Goal: Transaction & Acquisition: Purchase product/service

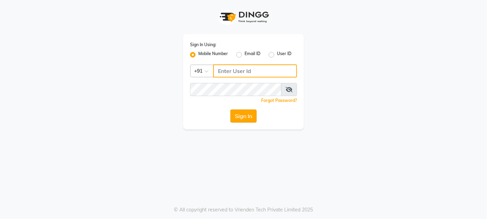
type input "9820033678"
click at [248, 114] on button "Sign In" at bounding box center [244, 116] width 26 height 13
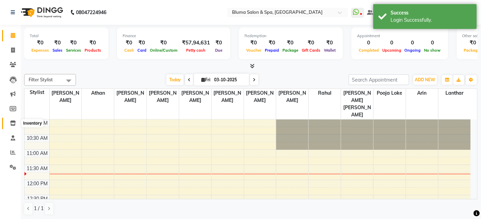
click at [11, 125] on icon at bounding box center [13, 123] width 6 height 5
select select
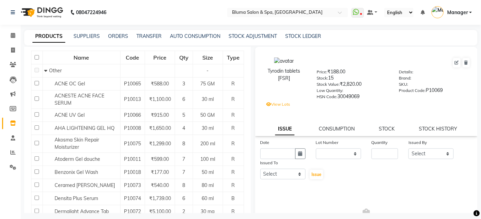
scroll to position [86, 0]
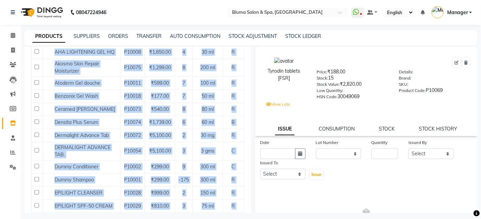
scroll to position [144, 0]
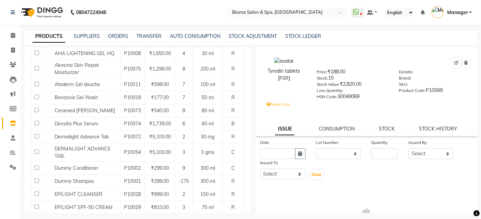
click at [363, 203] on span "No Issues" at bounding box center [366, 217] width 212 height 69
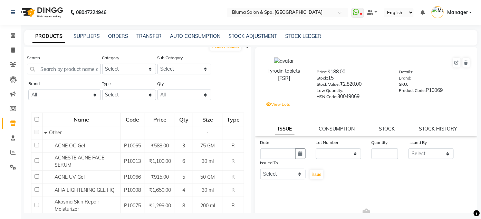
scroll to position [0, 0]
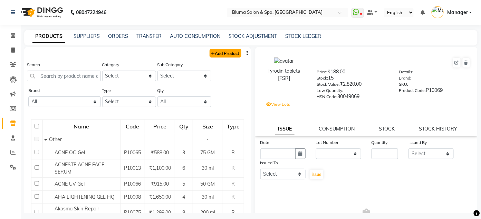
click at [221, 55] on link "Add Product" at bounding box center [225, 53] width 32 height 9
select select "true"
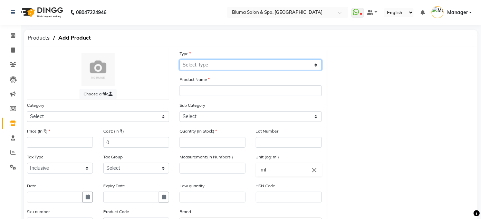
click at [225, 63] on select "Select Type Both Retail Consumable" at bounding box center [250, 65] width 142 height 11
select select "C"
click at [179, 60] on select "Select Type Both Retail Consumable" at bounding box center [250, 65] width 142 height 11
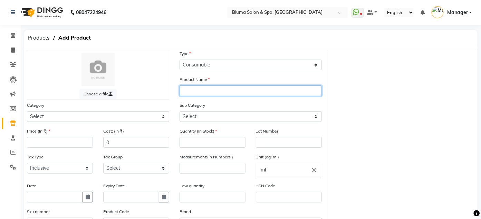
click at [220, 88] on input "text" at bounding box center [250, 91] width 142 height 11
type input "Nutra Fizz C Tablets"
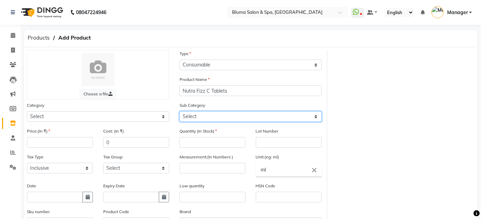
click at [205, 115] on select "Select" at bounding box center [250, 116] width 142 height 11
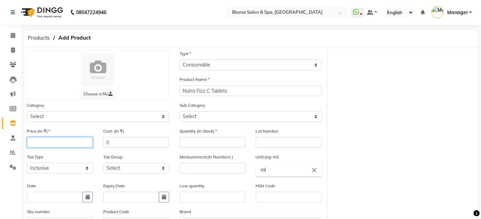
click at [52, 143] on input "number" at bounding box center [60, 142] width 66 height 11
type input "328"
click at [200, 145] on input "number" at bounding box center [212, 142] width 66 height 11
type input "5"
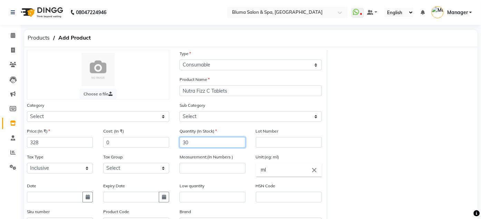
type input "30"
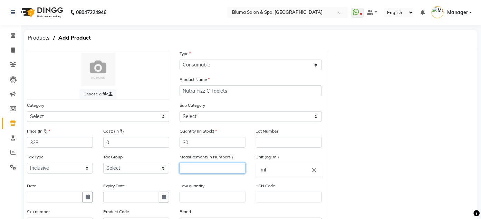
click at [187, 173] on input "number" at bounding box center [212, 168] width 66 height 11
click at [189, 171] on input "number" at bounding box center [212, 168] width 66 height 11
click at [236, 167] on input "number" at bounding box center [212, 168] width 66 height 11
type input "1000"
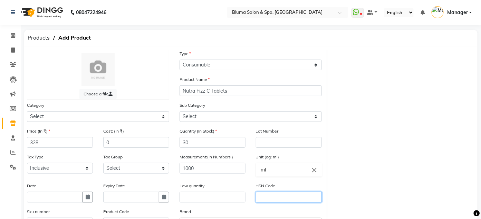
click at [291, 194] on input "text" at bounding box center [289, 197] width 66 height 11
type input "2106"
click at [144, 198] on input "text" at bounding box center [131, 197] width 56 height 11
select select "10"
select select "2025"
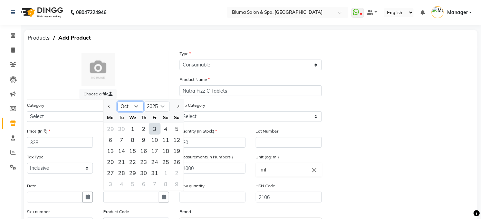
click at [131, 108] on select "Jan Feb Mar Apr May Jun Jul Aug Sep Oct Nov Dec" at bounding box center [130, 106] width 26 height 10
select select "2"
click at [117, 101] on select "Jan Feb Mar Apr May Jun Jul Aug Sep Oct Nov Dec" at bounding box center [130, 106] width 26 height 10
click at [158, 108] on select "2015 2016 2017 2018 2019 2020 2021 2022 2023 2024 2025 2026 2027 2028 2029 2030…" at bounding box center [157, 106] width 26 height 10
select select "2027"
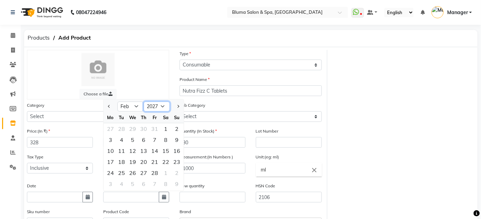
click at [144, 101] on select "2015 2016 2017 2018 2019 2020 2021 2022 2023 2024 2025 2026 2027 2028 2029 2030…" at bounding box center [157, 106] width 26 height 10
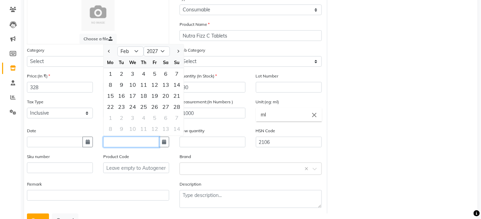
scroll to position [83, 0]
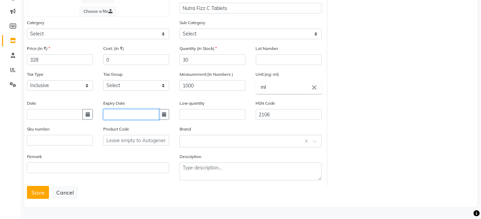
click at [152, 114] on input "text" at bounding box center [131, 114] width 56 height 11
select select "10"
select select "2025"
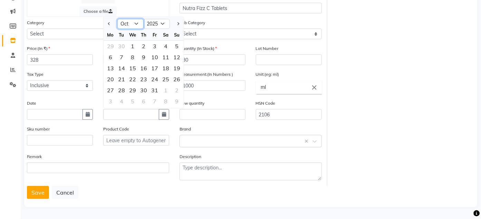
click at [141, 21] on select "Jan Feb Mar Apr May Jun Jul Aug Sep Oct Nov Dec" at bounding box center [130, 24] width 26 height 10
select select "2"
click at [117, 19] on select "Jan Feb Mar Apr May Jun Jul Aug Sep Oct Nov Dec" at bounding box center [130, 24] width 26 height 10
click at [155, 27] on select "2015 2016 2017 2018 2019 2020 2021 2022 2023 2024 2025 2026 2027 2028 2029 2030…" at bounding box center [157, 24] width 26 height 10
select select "2027"
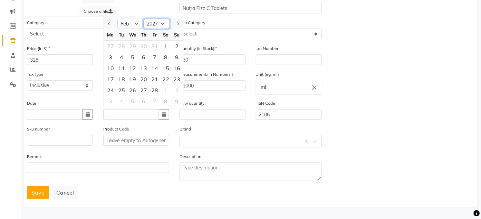
click at [144, 19] on select "2015 2016 2017 2018 2019 2020 2021 2022 2023 2024 2025 2026 2027 2028 2029 2030…" at bounding box center [157, 24] width 26 height 10
click at [180, 78] on div "28" at bounding box center [176, 79] width 11 height 11
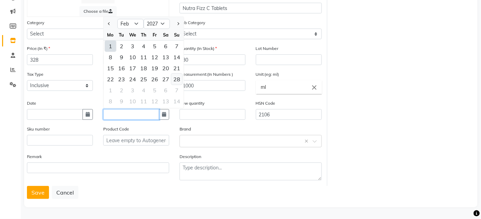
type input "28-02-2027"
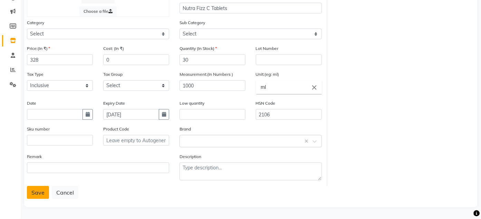
click at [45, 192] on button "Save" at bounding box center [38, 192] width 22 height 13
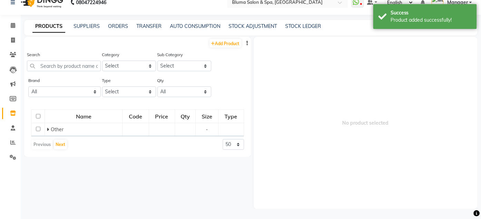
scroll to position [4, 0]
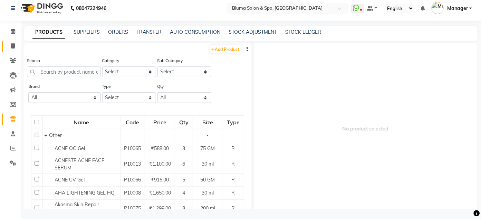
click at [14, 46] on icon at bounding box center [13, 45] width 4 height 5
select select "3653"
select select "service"
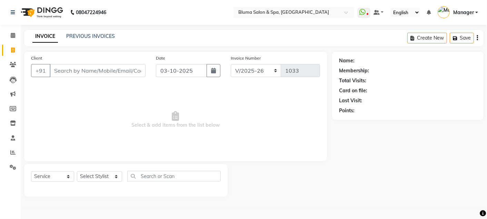
click at [70, 71] on input "Client" at bounding box center [98, 70] width 96 height 13
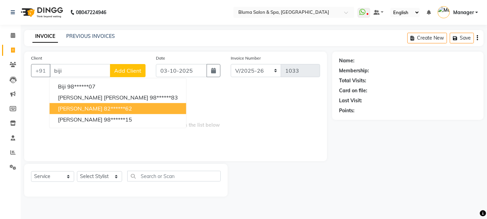
click at [77, 106] on span "Biji Thomas" at bounding box center [80, 108] width 45 height 7
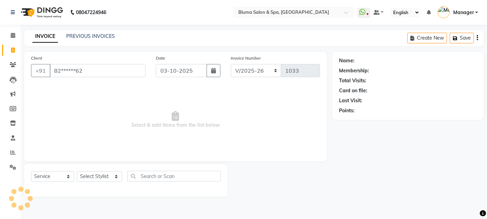
type input "82******62"
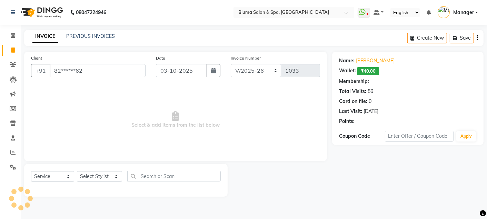
select select "1: Object"
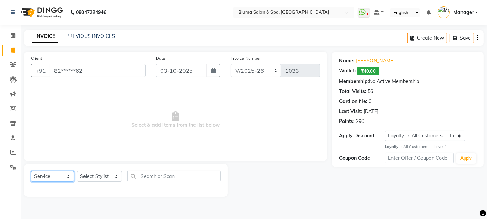
click at [60, 176] on select "Select Service Product Membership Package Voucher Prepaid Gift Card" at bounding box center [52, 177] width 43 height 11
click at [221, 141] on span "Select & add items from the list below" at bounding box center [175, 120] width 289 height 69
click at [15, 65] on icon at bounding box center [13, 64] width 7 height 5
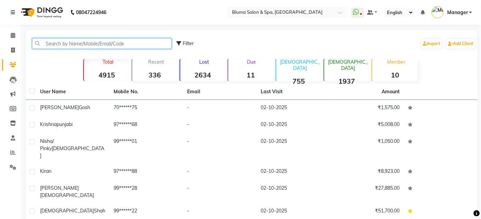
click at [96, 39] on input "text" at bounding box center [101, 43] width 139 height 11
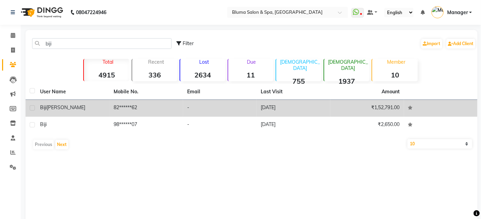
click at [115, 104] on td "82******62" at bounding box center [146, 108] width 74 height 17
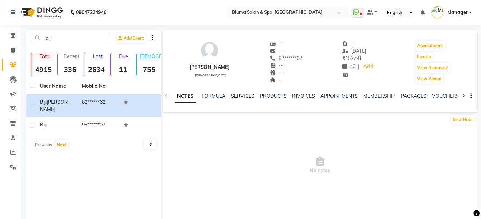
click at [239, 96] on link "SERVICES" at bounding box center [242, 96] width 23 height 6
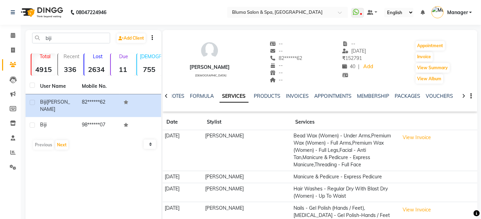
click at [463, 96] on icon at bounding box center [463, 96] width 3 height 5
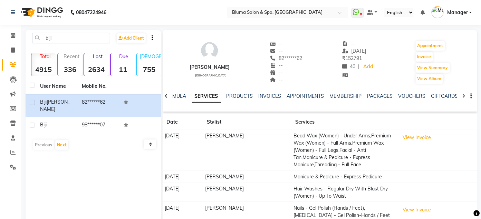
click at [463, 96] on icon at bounding box center [463, 96] width 3 height 5
click at [405, 42] on div "Biji Thomas female -- -- 82******62 -- -- -- -- 25-09-2025 ₹ 152791 40 | Add Ap…" at bounding box center [320, 58] width 315 height 51
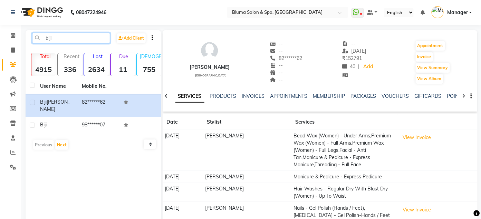
click at [77, 41] on input "biji" at bounding box center [71, 38] width 78 height 11
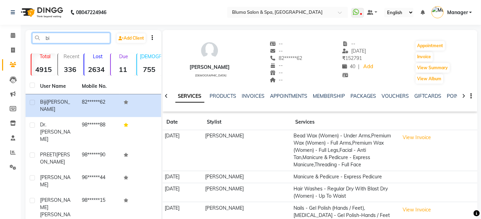
type input "b"
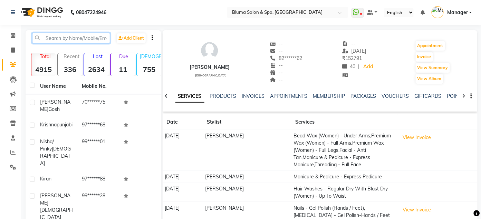
click at [56, 38] on input "text" at bounding box center [71, 38] width 78 height 11
click at [52, 36] on input "text" at bounding box center [71, 38] width 78 height 11
click at [79, 37] on input "text" at bounding box center [71, 38] width 78 height 11
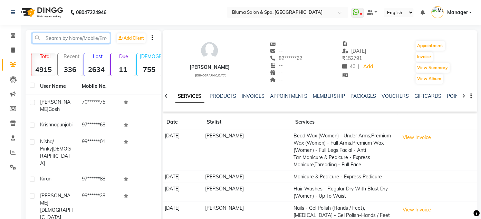
click at [79, 37] on input "text" at bounding box center [71, 38] width 78 height 11
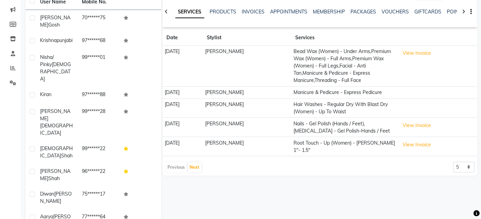
type input "m"
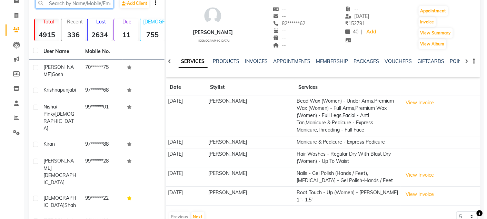
scroll to position [0, 0]
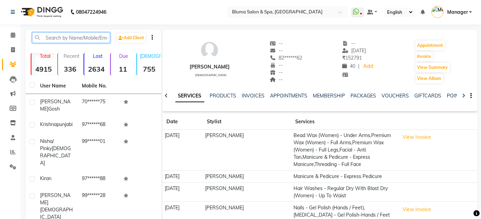
type input "m"
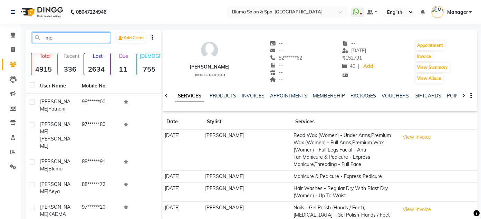
type input "m"
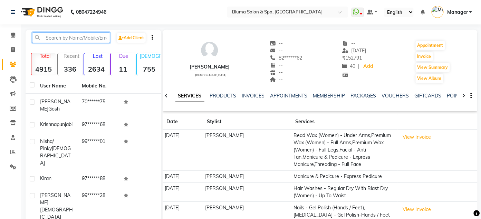
click at [101, 36] on input "text" at bounding box center [71, 37] width 78 height 11
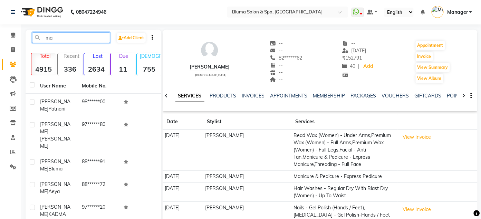
type input "m"
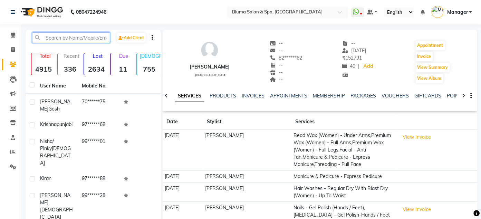
click at [74, 40] on input "text" at bounding box center [71, 37] width 78 height 11
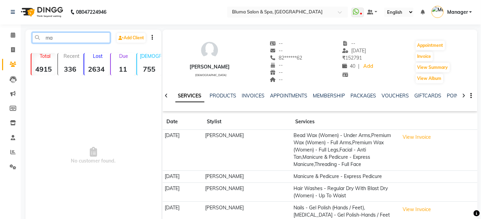
type input "m"
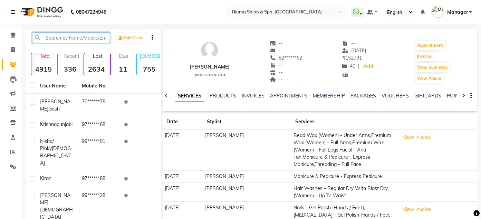
click at [72, 38] on input "text" at bounding box center [71, 37] width 78 height 11
click at [51, 39] on input "text" at bounding box center [71, 37] width 78 height 11
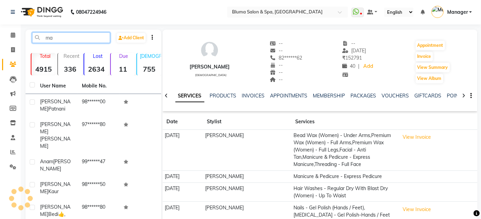
type input "m"
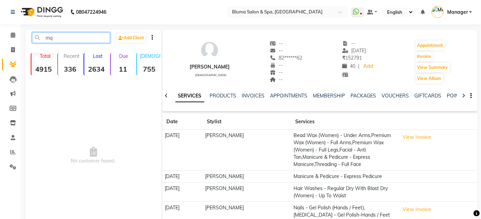
type input "m"
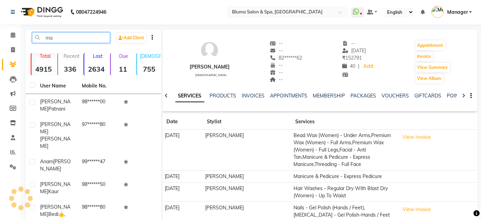
type input "m"
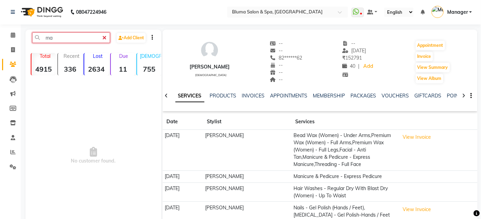
type input "m"
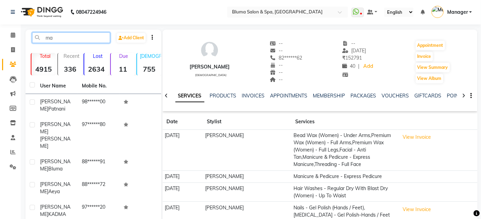
type input "m"
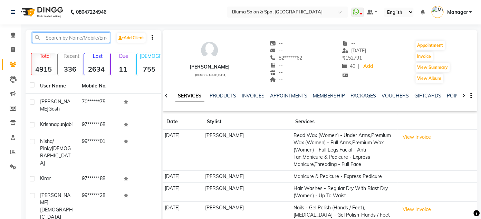
type input "m"
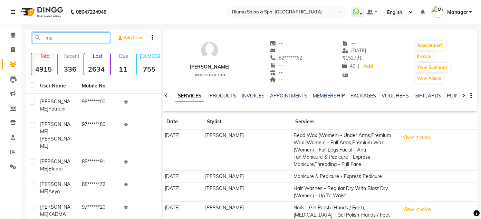
type input "m"
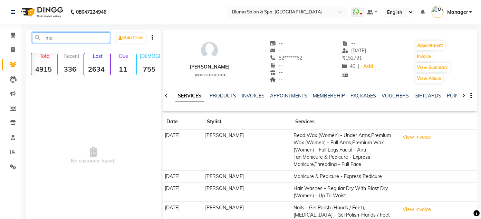
type input "m"
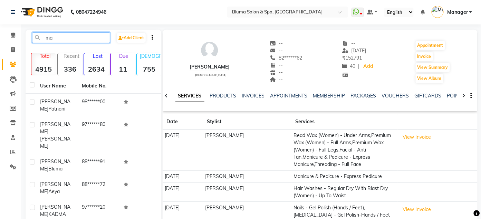
type input "m"
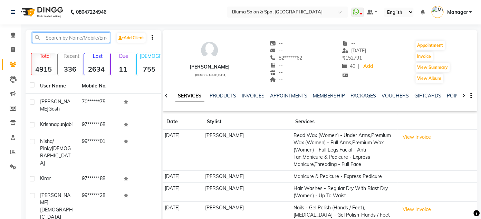
click at [52, 37] on input "text" at bounding box center [71, 37] width 78 height 11
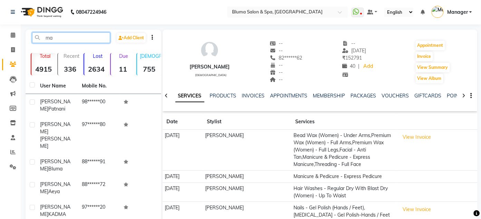
type input "m"
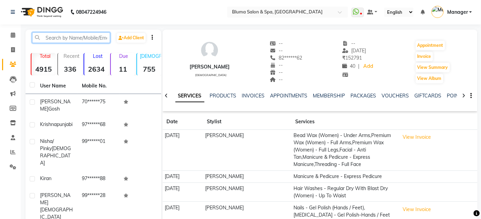
type input "m"
click at [45, 37] on input "text" at bounding box center [71, 37] width 78 height 11
click at [53, 36] on input "text" at bounding box center [71, 37] width 78 height 11
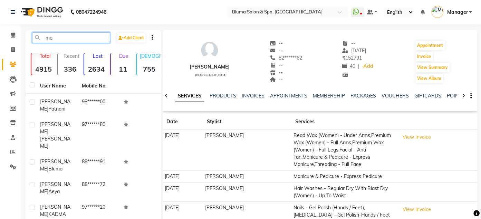
type input "m"
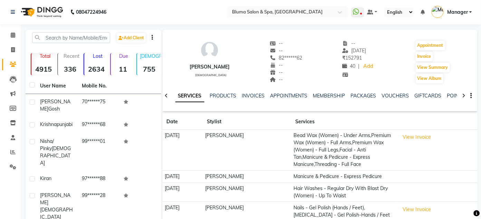
click at [202, 39] on div "Biji Thomas female -- -- 82******62 -- -- -- -- 25-09-2025 ₹ 152791 40 | Add Ap…" at bounding box center [320, 58] width 315 height 51
click at [187, 30] on div "Biji Thomas female -- -- 82******62 -- -- -- -- 25-09-2025 ₹ 152791 40 | Add Ap…" at bounding box center [320, 71] width 315 height 82
click at [86, 39] on input "text" at bounding box center [71, 37] width 78 height 11
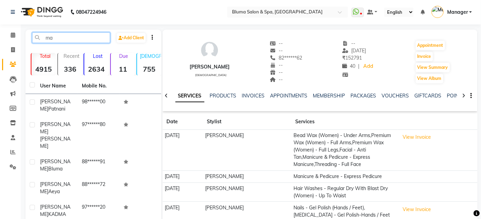
type input "m"
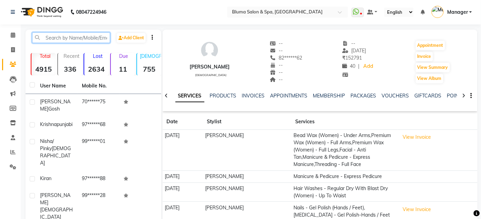
type input "m"
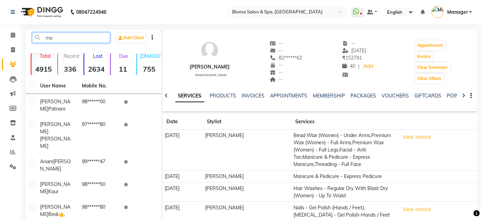
type input "m"
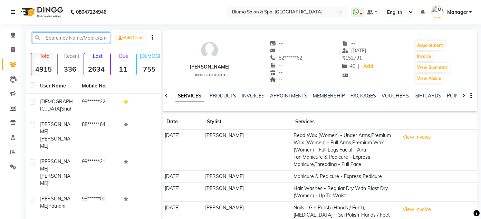
type input "m"
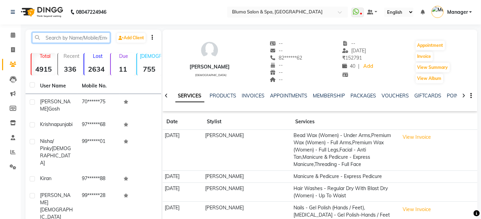
type input "m"
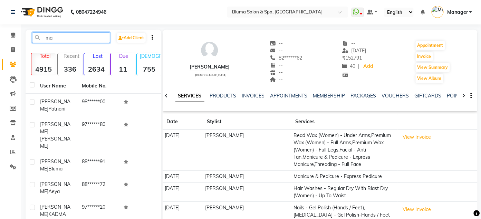
type input "m"
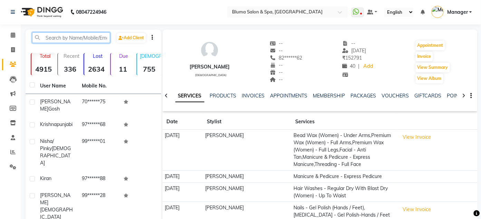
drag, startPoint x: 86, startPoint y: 39, endPoint x: 52, endPoint y: 37, distance: 33.2
click at [52, 37] on input "text" at bounding box center [71, 37] width 78 height 11
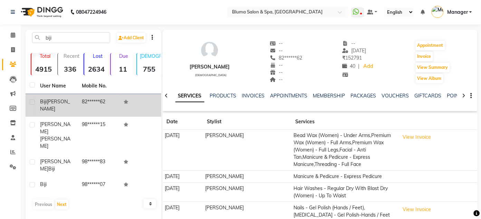
click at [77, 98] on td "Biji Thomas" at bounding box center [57, 105] width 42 height 23
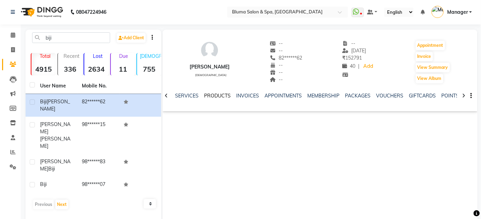
click at [214, 98] on link "PRODUCTS" at bounding box center [217, 96] width 27 height 6
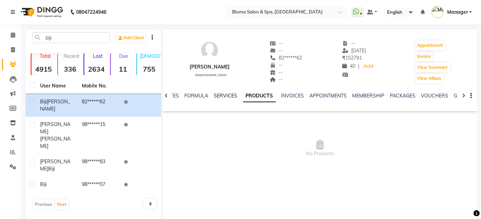
click at [214, 98] on link "SERVICES" at bounding box center [225, 96] width 23 height 6
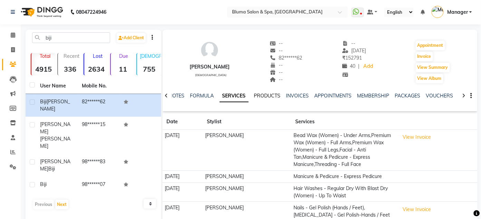
click at [264, 97] on link "PRODUCTS" at bounding box center [267, 96] width 27 height 6
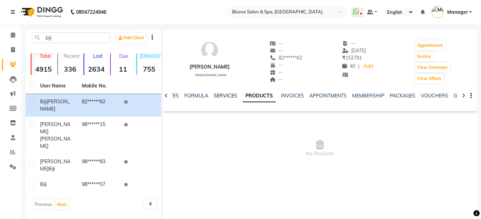
click at [219, 98] on link "SERVICES" at bounding box center [225, 96] width 23 height 6
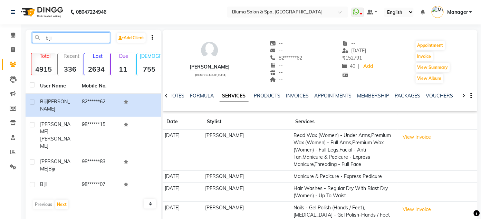
click at [98, 39] on input "biji" at bounding box center [71, 37] width 78 height 11
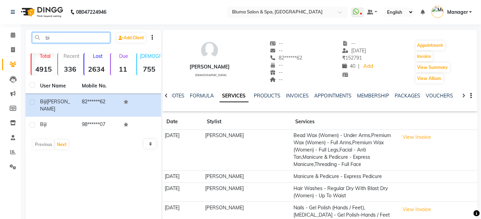
type input "b"
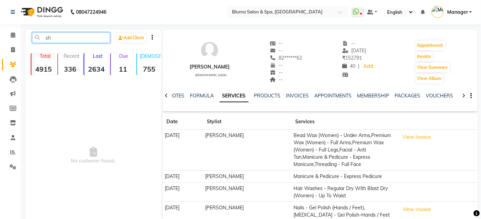
type input "s"
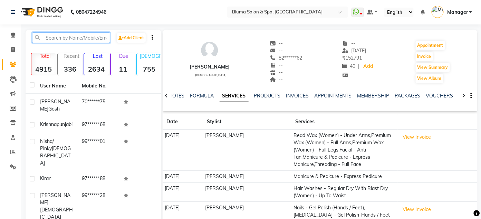
type input ","
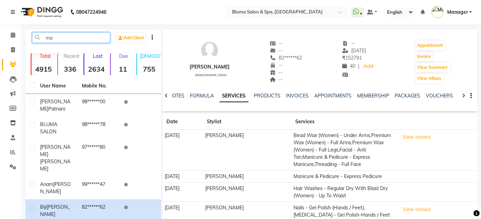
type input "m"
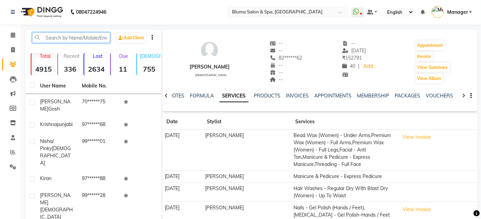
type input "m"
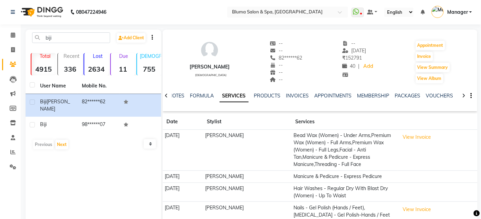
click at [90, 94] on th "Mobile No." at bounding box center [99, 86] width 42 height 16
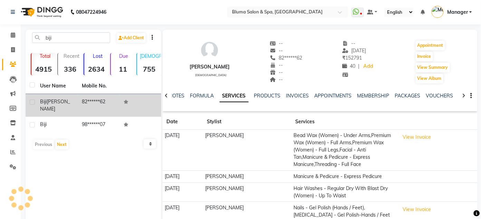
click at [93, 104] on td "82******62" at bounding box center [99, 105] width 42 height 23
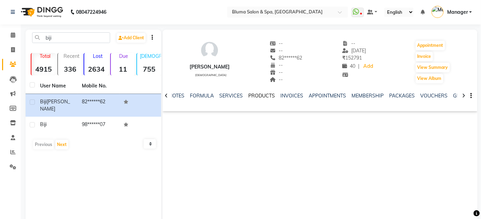
click at [256, 97] on link "PRODUCTS" at bounding box center [261, 96] width 27 height 6
click at [214, 97] on link "SERVICES" at bounding box center [225, 96] width 23 height 6
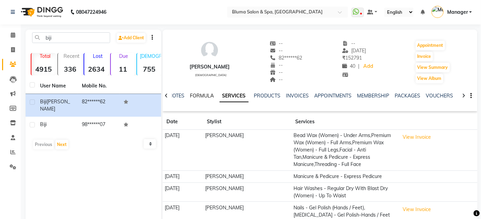
click at [200, 95] on link "FORMULA" at bounding box center [202, 96] width 24 height 6
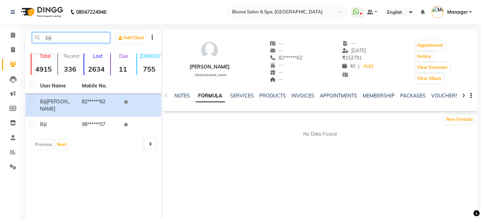
click at [100, 37] on input "biji" at bounding box center [71, 37] width 78 height 11
type input "b"
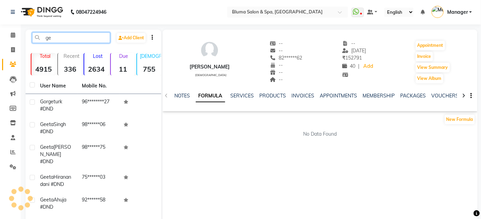
type input "g"
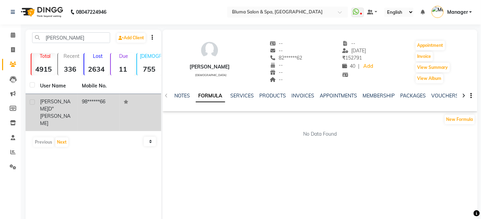
click at [107, 99] on td "98******66" at bounding box center [99, 112] width 42 height 37
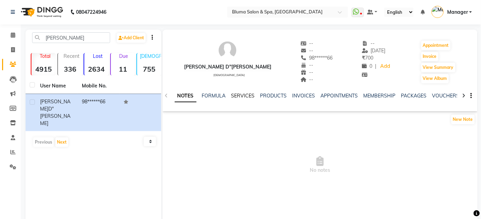
click at [231, 94] on link "SERVICES" at bounding box center [242, 96] width 23 height 6
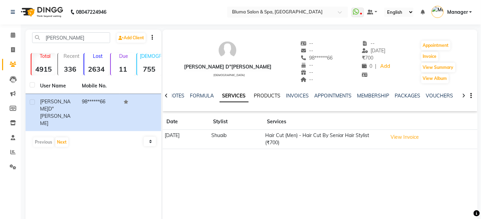
click at [270, 94] on link "PRODUCTS" at bounding box center [267, 96] width 27 height 6
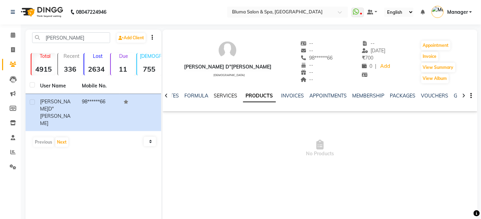
click at [220, 93] on link "SERVICES" at bounding box center [225, 96] width 23 height 6
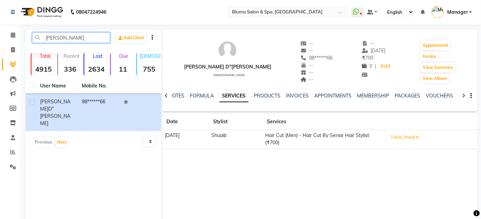
click at [80, 41] on input "daniel" at bounding box center [71, 37] width 78 height 11
type input "d"
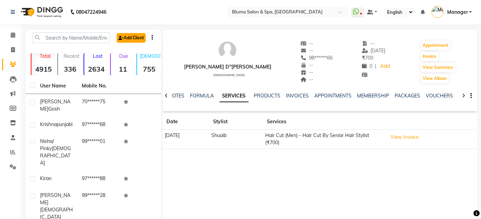
click at [120, 39] on icon at bounding box center [120, 38] width 5 height 4
select select "22"
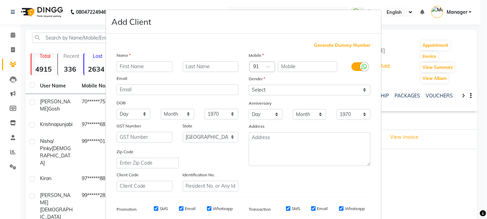
click at [418, 163] on ngb-modal-window "Add Client Generate Dummy Number Name Email DOB Day 01 02 03 04 05 06 07 08 09 …" at bounding box center [243, 109] width 487 height 219
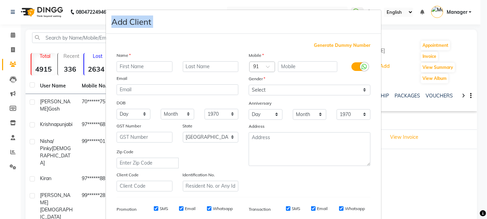
click at [418, 163] on ngb-modal-window "Add Client Generate Dummy Number Name Email DOB Day 01 02 03 04 05 06 07 08 09 …" at bounding box center [243, 109] width 487 height 219
click at [421, 154] on ngb-modal-window "Add Client Generate Dummy Number Name Email DOB Day 01 02 03 04 05 06 07 08 09 …" at bounding box center [243, 109] width 487 height 219
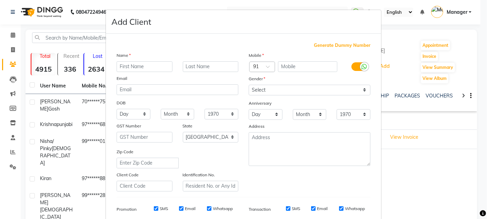
click at [421, 154] on ngb-modal-window "Add Client Generate Dummy Number Name Email DOB Day 01 02 03 04 05 06 07 08 09 …" at bounding box center [243, 109] width 487 height 219
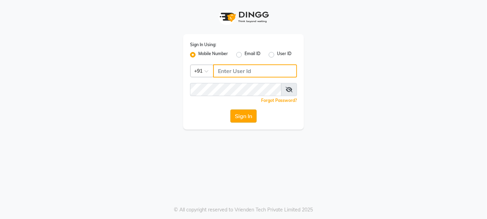
type input "9820033678"
click at [242, 114] on button "Sign In" at bounding box center [244, 116] width 26 height 13
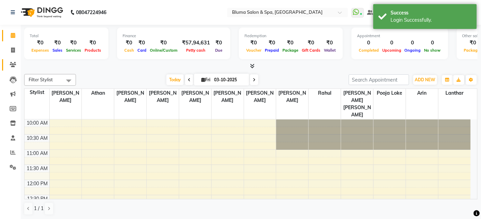
click at [10, 60] on link "Clients" at bounding box center [10, 64] width 17 height 11
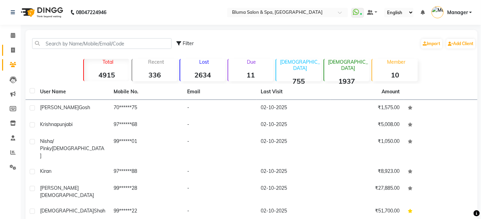
click at [10, 58] on li "Clients" at bounding box center [10, 65] width 21 height 15
click at [12, 51] on icon at bounding box center [13, 50] width 4 height 5
select select "service"
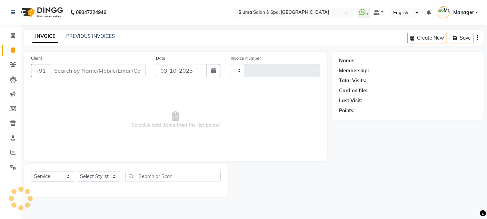
type input "1033"
select select "3653"
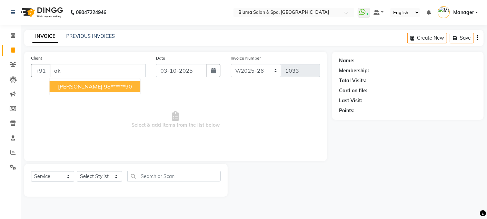
type input "a"
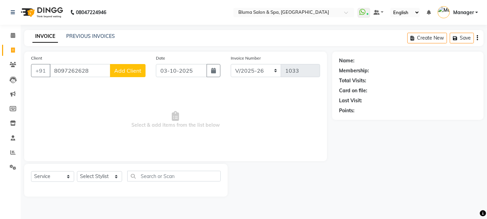
type input "8097262628"
click at [135, 66] on button "Add Client" at bounding box center [128, 70] width 36 height 13
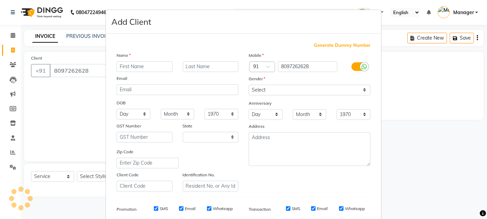
select select "22"
type input "Akash"
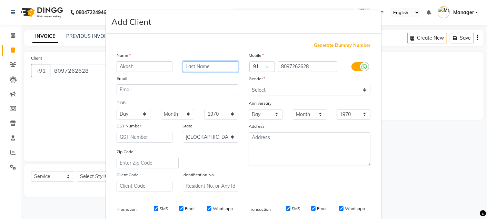
click at [201, 70] on input "text" at bounding box center [211, 66] width 56 height 11
type input "[PERSON_NAME]"
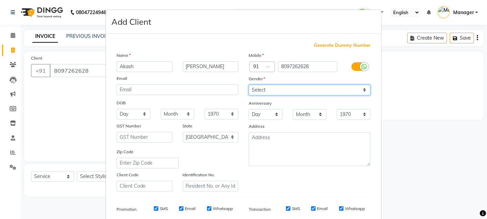
click at [330, 91] on select "Select Male Female Other Prefer Not To Say" at bounding box center [310, 90] width 122 height 11
select select "male"
click at [249, 85] on select "Select Male Female Other Prefer Not To Say" at bounding box center [310, 90] width 122 height 11
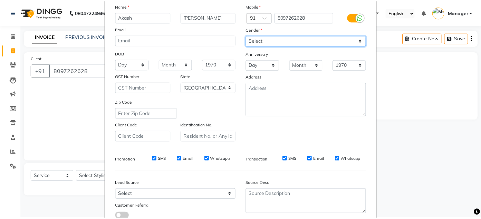
scroll to position [99, 0]
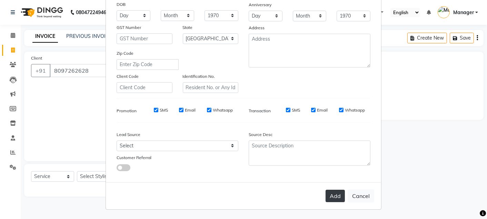
click at [331, 194] on button "Add" at bounding box center [335, 196] width 19 height 12
type input "80******28"
select select
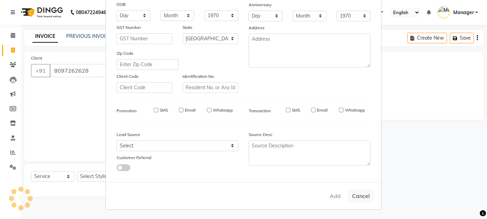
select select "null"
select select
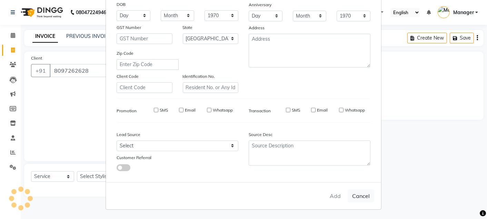
checkbox input "false"
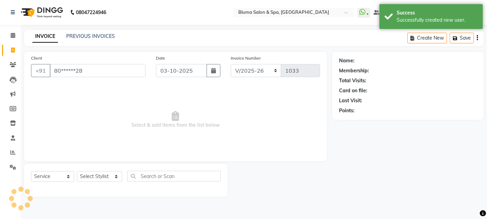
select select "1: Object"
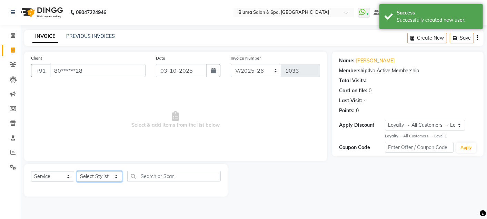
click at [107, 180] on select "Select Stylist Admin Ajay saroj Alan Arin Athan DR Prince Varde Lanthar Manager…" at bounding box center [99, 177] width 45 height 11
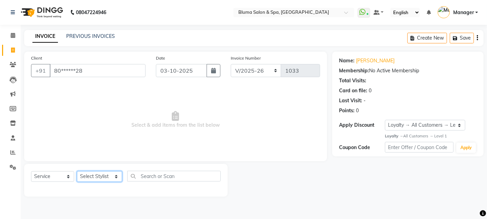
select select "75599"
click at [77, 172] on select "Select Stylist Admin Ajay saroj Alan Arin Athan DR Prince Varde Lanthar Manager…" at bounding box center [99, 177] width 45 height 11
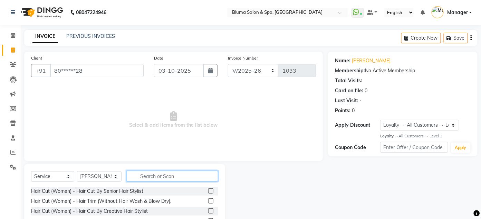
click at [210, 174] on input "text" at bounding box center [172, 176] width 91 height 11
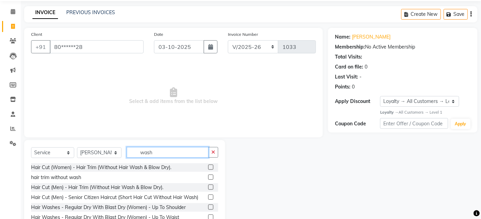
scroll to position [29, 0]
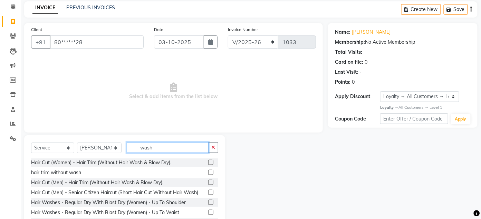
type input "wash"
click at [208, 201] on label at bounding box center [210, 202] width 5 height 5
click at [208, 201] on input "checkbox" at bounding box center [210, 203] width 4 height 4
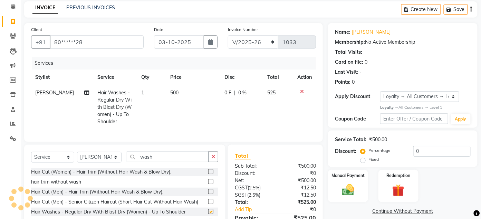
checkbox input "false"
click at [217, 163] on button "button" at bounding box center [213, 157] width 10 height 11
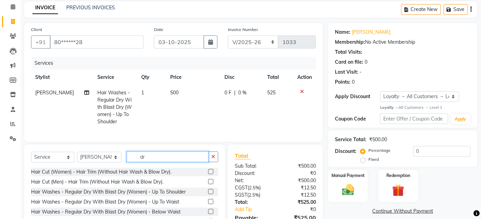
type input "d"
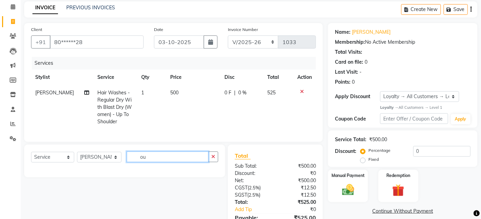
type input "o"
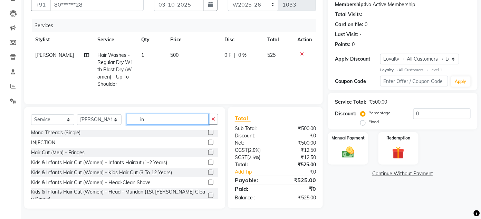
scroll to position [430, 0]
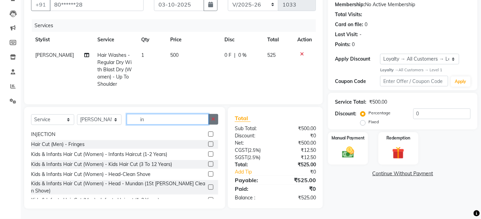
type input "in"
click at [211, 122] on button "button" at bounding box center [213, 119] width 10 height 11
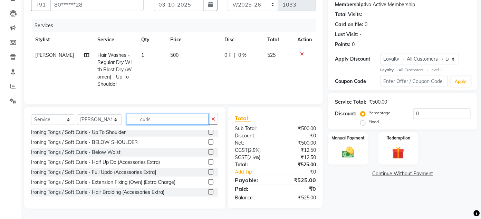
scroll to position [0, 0]
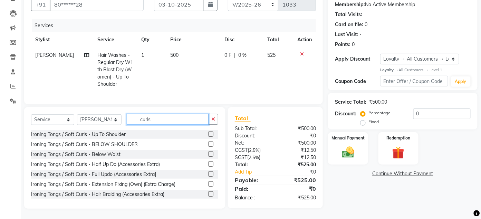
type input "curls"
click at [208, 135] on label at bounding box center [210, 134] width 5 height 5
click at [208, 135] on input "checkbox" at bounding box center [210, 135] width 4 height 4
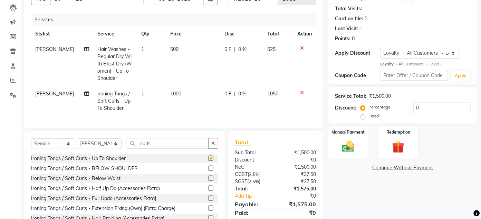
checkbox input "false"
click at [174, 96] on span "1000" at bounding box center [175, 94] width 11 height 6
select select "75599"
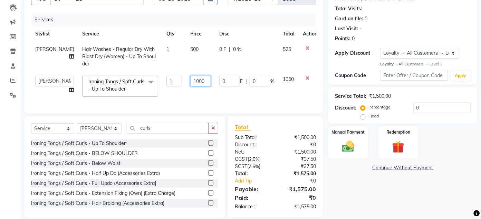
click at [190, 81] on input "1000" at bounding box center [200, 81] width 21 height 11
type input "500"
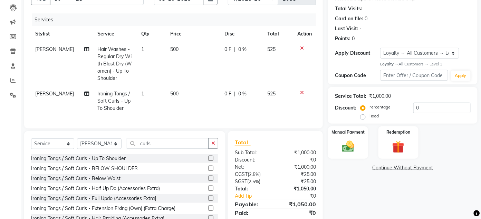
click at [405, 206] on div "Name: Akash Rao Membership: No Active Membership Total Visits: Card on file: 0 …" at bounding box center [405, 107] width 155 height 254
click at [358, 151] on div "Manual Payment" at bounding box center [347, 142] width 41 height 33
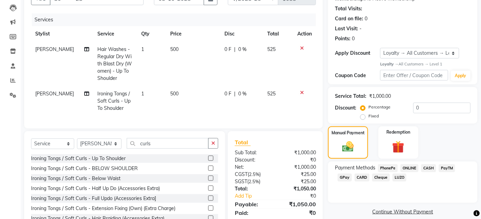
click at [345, 178] on span "GPay" at bounding box center [344, 178] width 14 height 8
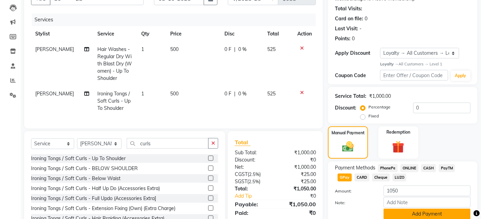
click at [403, 210] on button "Add Payment" at bounding box center [426, 214] width 87 height 11
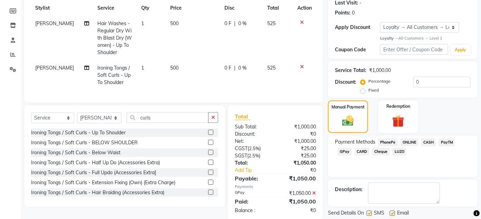
scroll to position [150, 0]
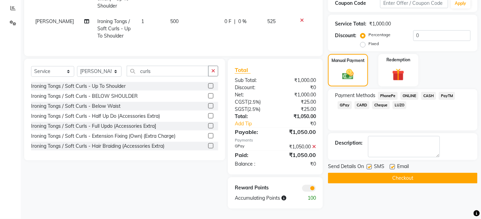
click at [424, 173] on button "Checkout" at bounding box center [402, 178] width 149 height 11
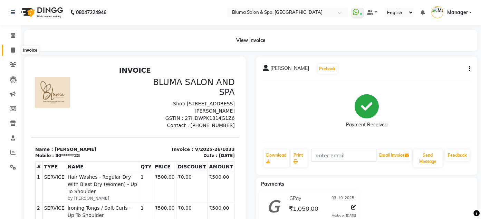
click at [9, 50] on span at bounding box center [13, 51] width 12 height 8
select select "service"
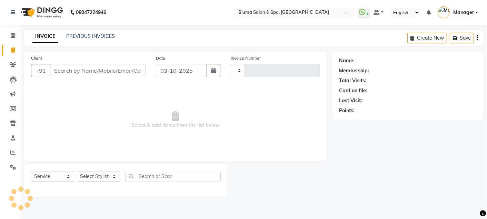
type input "1034"
select select "3653"
click at [216, 71] on icon "button" at bounding box center [213, 71] width 5 height 6
select select "10"
select select "2025"
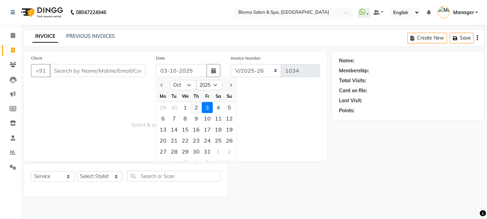
click at [197, 107] on div "2" at bounding box center [196, 107] width 11 height 11
type input "02-10-2025"
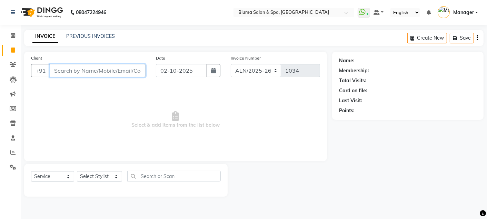
click at [131, 70] on input "Client" at bounding box center [98, 70] width 96 height 13
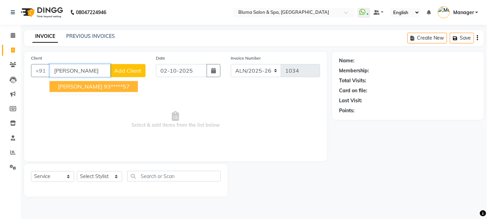
click at [111, 86] on ngb-highlight "93*****57" at bounding box center [117, 86] width 26 height 7
type input "93*****57"
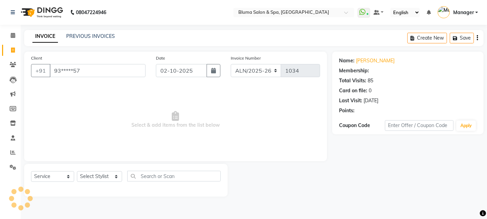
select select "1: Object"
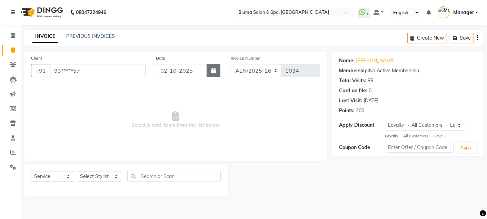
click at [209, 74] on button "button" at bounding box center [214, 70] width 14 height 13
select select "10"
select select "2025"
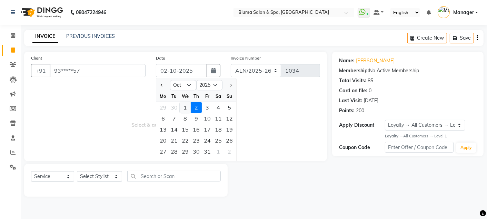
click at [186, 109] on div "1" at bounding box center [185, 107] width 11 height 11
type input "01-10-2025"
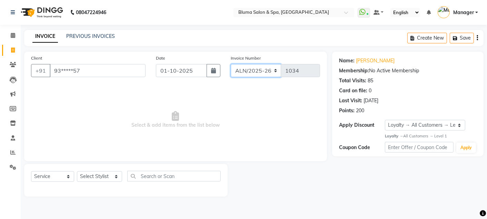
click at [251, 71] on select "ALN/2025-26 AL/2025-26 BKN/2025-26 BK/2025-26 V/2025 V/2025-26" at bounding box center [256, 70] width 51 height 13
select select "7730"
click at [231, 64] on select "ALN/2025-26 AL/2025-26 BKN/2025-26 BK/2025-26 V/2025 V/2025-26" at bounding box center [256, 70] width 51 height 13
type input "0367"
click at [111, 175] on select "Select Stylist Admin Ajay saroj Alan Arin Athan DR Prince Varde Lanthar Manager…" at bounding box center [99, 177] width 45 height 11
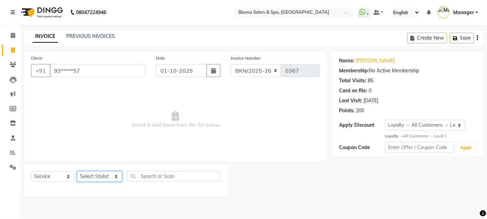
select select "17128"
click at [77, 172] on select "Select Stylist Admin Ajay saroj Alan Arin Athan DR Prince Varde Lanthar Manager…" at bounding box center [99, 177] width 45 height 11
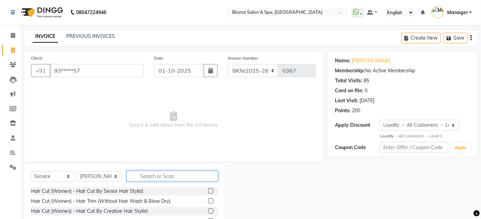
click at [167, 178] on input "text" at bounding box center [172, 176] width 91 height 11
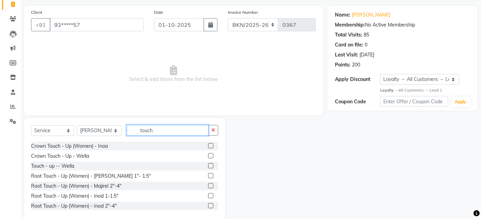
scroll to position [40, 0]
type input "touch"
click at [208, 174] on label at bounding box center [210, 175] width 5 height 5
click at [208, 174] on input "checkbox" at bounding box center [210, 176] width 4 height 4
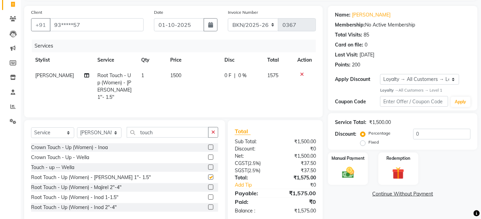
checkbox input "false"
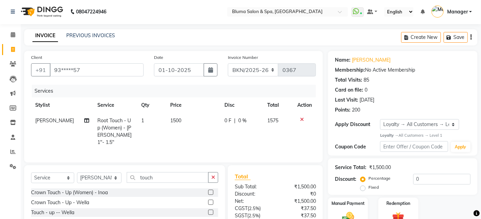
scroll to position [0, 0]
click at [473, 38] on div "Create New Save" at bounding box center [439, 38] width 76 height 16
click at [470, 38] on icon "button" at bounding box center [470, 38] width 1 height 0
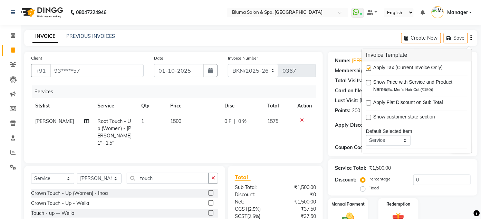
click at [368, 66] on label at bounding box center [368, 68] width 5 height 5
click at [368, 67] on input "checkbox" at bounding box center [368, 69] width 4 height 4
checkbox input "false"
click at [170, 119] on span "1500" at bounding box center [175, 121] width 11 height 6
select select "17128"
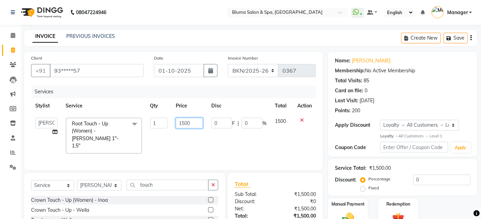
click at [184, 121] on input "1500" at bounding box center [190, 123] width 28 height 11
type input "1000"
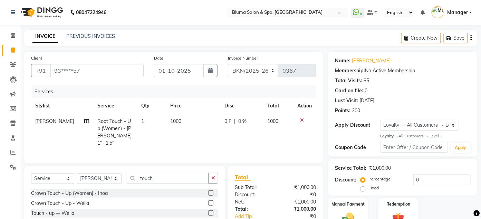
click at [322, 133] on div "Client +91 93*****57 Date 01-10-2025 Invoice Number ALN/2025-26 AL/2025-26 BKN/…" at bounding box center [173, 108] width 298 height 112
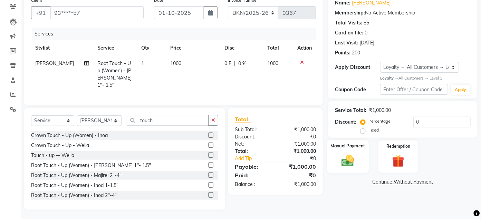
click at [341, 150] on div "Manual Payment" at bounding box center [347, 156] width 41 height 33
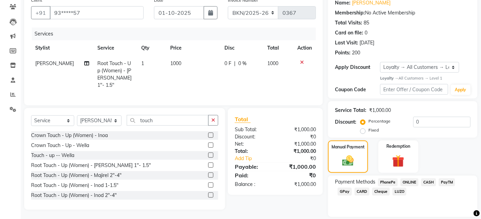
click at [425, 183] on span "CASH" at bounding box center [428, 183] width 15 height 8
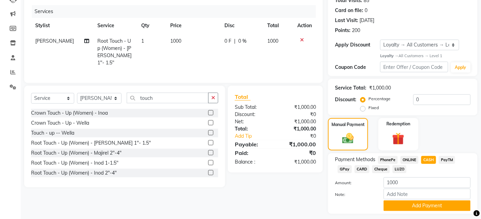
scroll to position [100, 0]
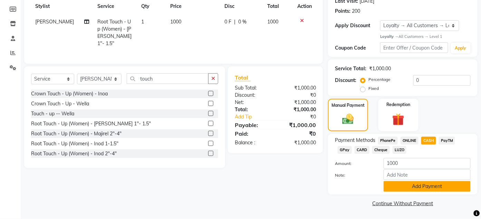
click at [425, 188] on button "Add Payment" at bounding box center [426, 187] width 87 height 11
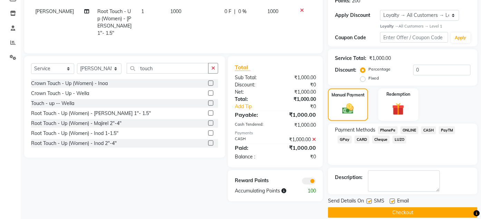
scroll to position [119, 0]
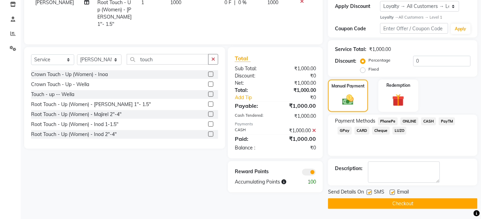
click at [370, 192] on label at bounding box center [368, 192] width 5 height 5
click at [370, 192] on input "checkbox" at bounding box center [368, 193] width 4 height 4
checkbox input "false"
click at [391, 192] on label at bounding box center [392, 192] width 5 height 5
click at [391, 192] on input "checkbox" at bounding box center [392, 193] width 4 height 4
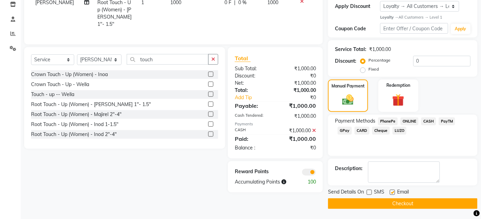
checkbox input "false"
click at [396, 205] on button "Checkout" at bounding box center [402, 204] width 149 height 11
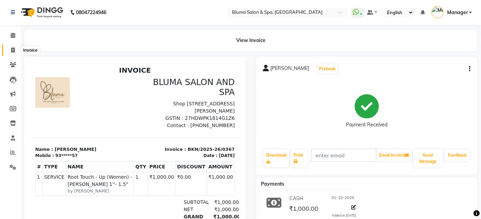
click at [7, 50] on span at bounding box center [13, 51] width 12 height 8
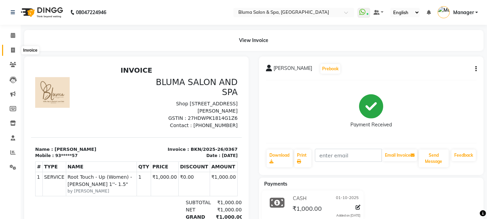
select select "service"
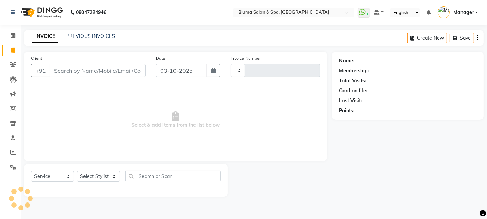
type input "1034"
select select "3653"
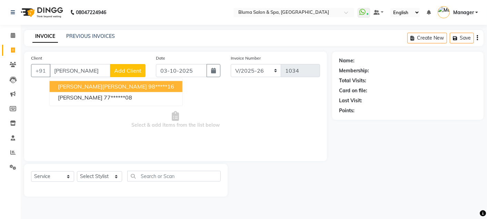
click at [104, 85] on span "MOHD.ABDULLAH KHAN" at bounding box center [102, 86] width 89 height 7
type input "98*****16"
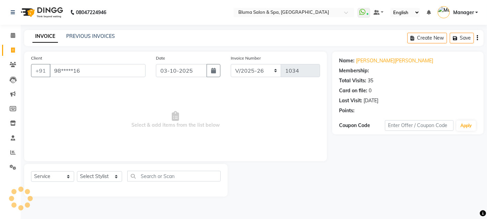
select select "1: Object"
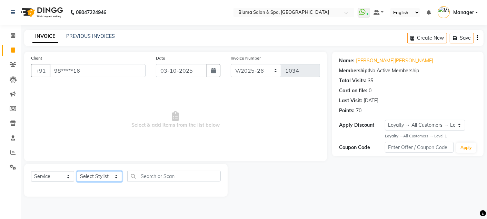
click at [105, 174] on select "Select Stylist Admin Ajay saroj Alan Arin Athan DR Prince Varde Lanthar Manager…" at bounding box center [99, 177] width 45 height 11
select select "85199"
click at [77, 172] on select "Select Stylist Admin Ajay saroj Alan Arin Athan DR Prince Varde Lanthar Manager…" at bounding box center [99, 177] width 45 height 11
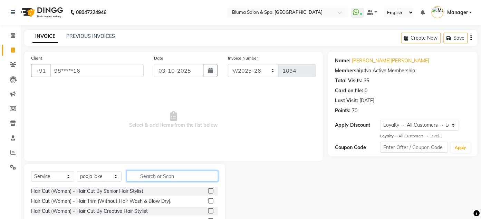
click at [149, 177] on input "text" at bounding box center [172, 176] width 91 height 11
type input "z"
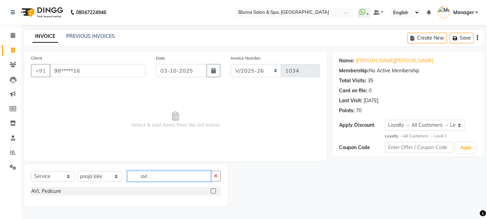
type input "avl"
click at [213, 190] on label at bounding box center [213, 191] width 5 height 5
click at [213, 190] on input "checkbox" at bounding box center [213, 191] width 4 height 4
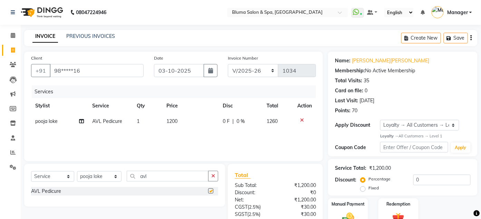
checkbox input "false"
click at [214, 177] on icon "button" at bounding box center [213, 176] width 4 height 5
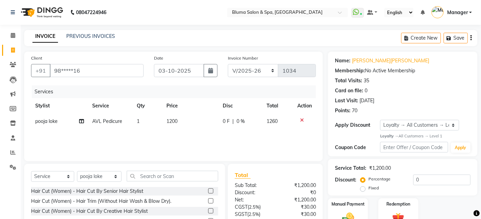
click at [300, 121] on icon at bounding box center [302, 120] width 4 height 5
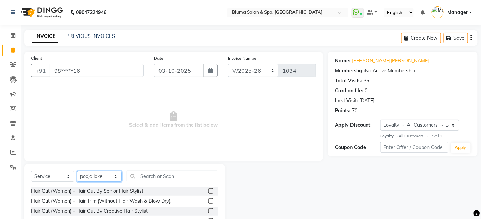
click at [108, 174] on select "Select Stylist Admin Ajay saroj Alan Arin Athan DR Prince Varde Lanthar Manager…" at bounding box center [99, 177] width 45 height 11
select select "17128"
click at [77, 172] on select "Select Stylist Admin Ajay saroj Alan Arin Athan DR Prince Varde Lanthar Manager…" at bounding box center [99, 177] width 45 height 11
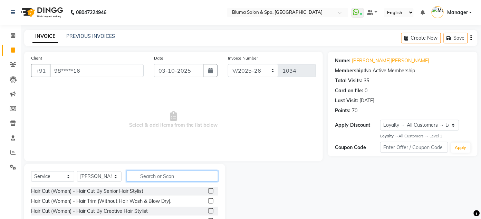
click at [139, 174] on input "text" at bounding box center [172, 176] width 91 height 11
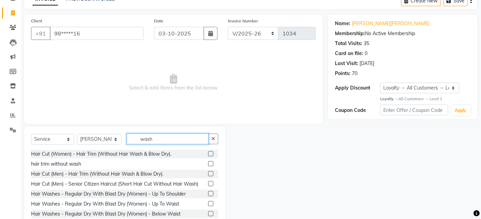
scroll to position [55, 0]
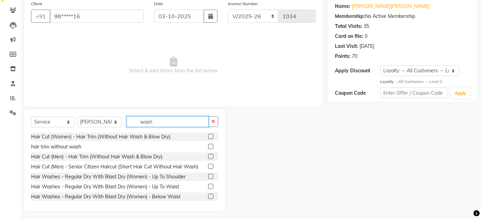
type input "wash"
click at [208, 167] on label at bounding box center [210, 166] width 5 height 5
click at [208, 167] on input "checkbox" at bounding box center [210, 167] width 4 height 4
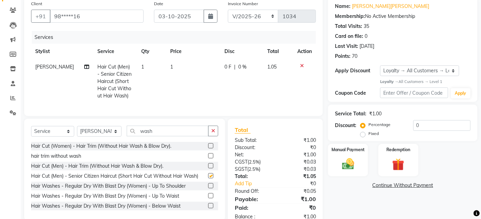
checkbox input "false"
click at [302, 65] on icon at bounding box center [302, 65] width 4 height 5
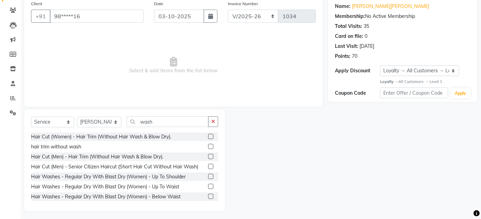
scroll to position [57, 0]
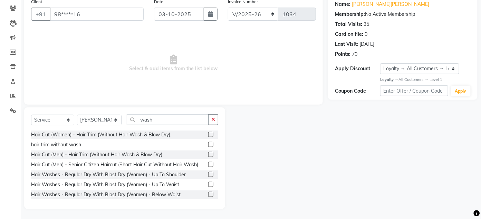
click at [208, 174] on label at bounding box center [210, 174] width 5 height 5
click at [208, 174] on input "checkbox" at bounding box center [210, 175] width 4 height 4
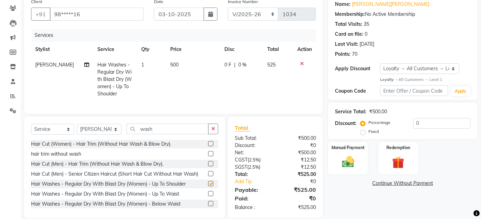
checkbox input "false"
click at [117, 135] on select "Select Stylist Admin Ajay saroj Alan Arin Athan DR Prince Varde Lanthar Manager…" at bounding box center [99, 129] width 45 height 11
select select "92165"
click at [77, 131] on select "Select Stylist Admin Ajay saroj Alan Arin Athan DR Prince Varde Lanthar Manager…" at bounding box center [99, 129] width 45 height 11
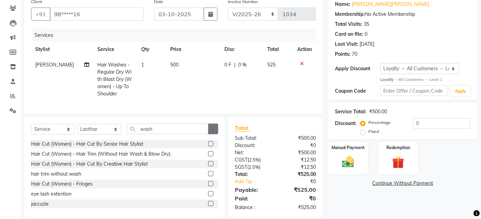
click at [212, 131] on button "button" at bounding box center [213, 129] width 10 height 11
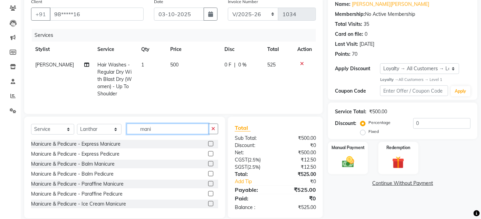
type input "mani"
click at [208, 147] on label at bounding box center [210, 143] width 5 height 5
click at [208, 147] on input "checkbox" at bounding box center [210, 144] width 4 height 4
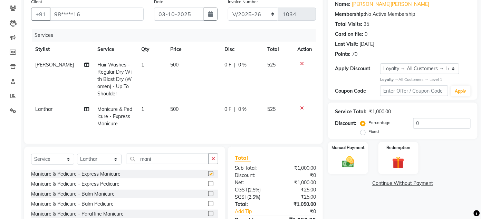
checkbox input "false"
click at [115, 165] on select "Select Stylist Admin Ajay saroj Alan Arin Athan DR Prince Varde Lanthar Manager…" at bounding box center [99, 159] width 45 height 11
select select "85199"
click at [77, 161] on select "Select Stylist Admin Ajay saroj Alan Arin Athan DR Prince Varde Lanthar Manager…" at bounding box center [99, 159] width 45 height 11
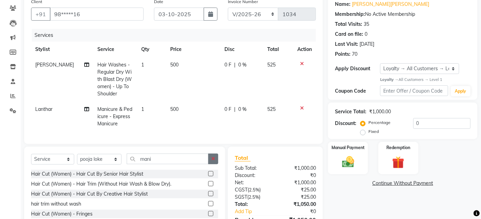
click at [215, 164] on button "button" at bounding box center [213, 159] width 10 height 11
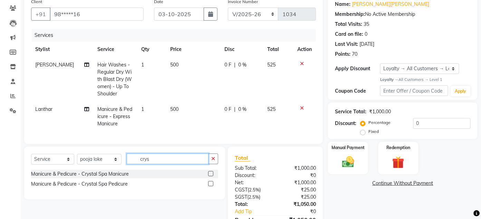
type input "crys"
click at [210, 187] on label at bounding box center [210, 184] width 5 height 5
click at [210, 187] on input "checkbox" at bounding box center [210, 184] width 4 height 4
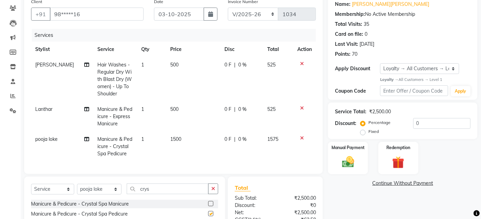
checkbox input "false"
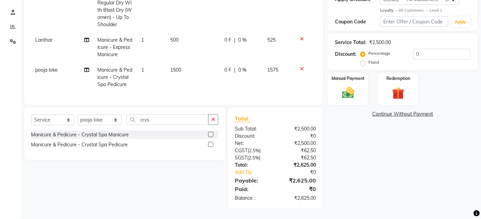
scroll to position [132, 0]
click at [352, 86] on img at bounding box center [348, 93] width 20 height 14
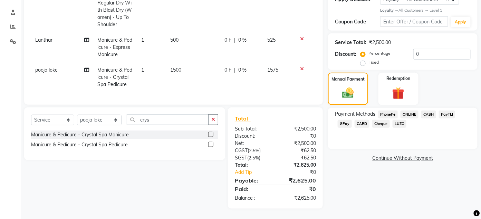
click at [344, 121] on span "GPay" at bounding box center [344, 124] width 14 height 8
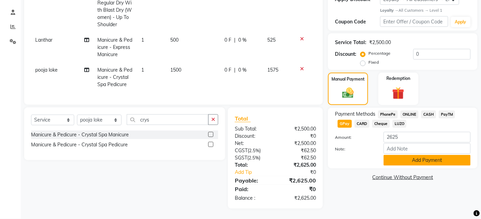
click at [395, 156] on button "Add Payment" at bounding box center [426, 160] width 87 height 11
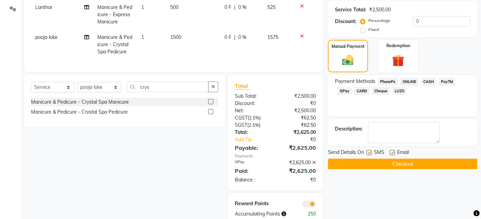
scroll to position [180, 0]
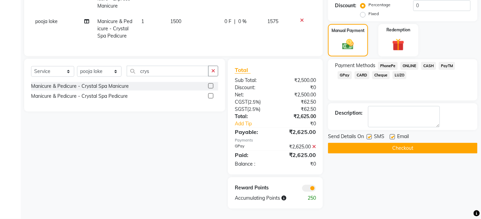
click at [395, 143] on button "Checkout" at bounding box center [402, 148] width 149 height 11
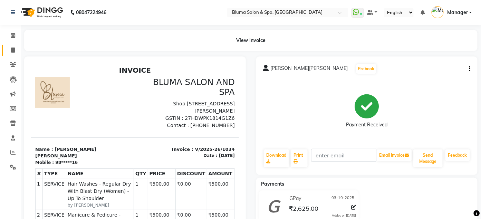
click at [4, 54] on link "Invoice" at bounding box center [10, 50] width 17 height 11
select select "service"
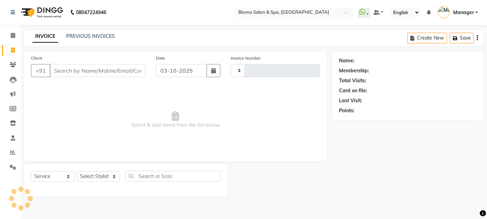
type input "1035"
select select "3653"
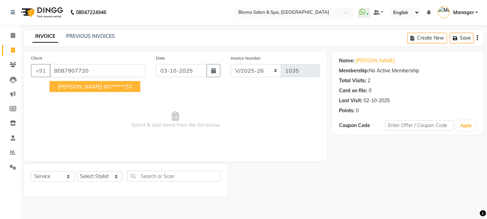
click at [104, 85] on ngb-highlight "80******20" at bounding box center [118, 86] width 28 height 7
type input "80******20"
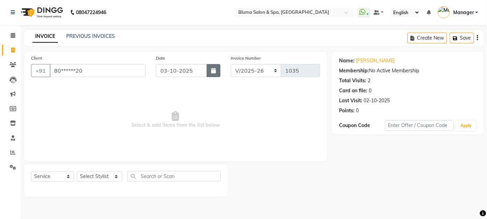
click at [210, 73] on button "button" at bounding box center [214, 70] width 14 height 13
select select "10"
select select "2025"
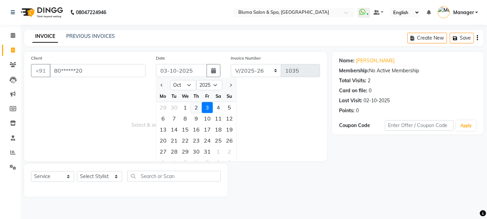
click at [196, 107] on div "2" at bounding box center [196, 107] width 11 height 11
type input "02-10-2025"
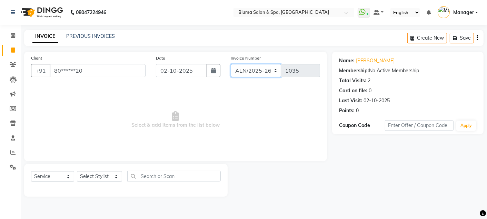
click at [248, 71] on select "ALN/2025-26 AL/2025-26 BKN/2025-26 BK/2025-26 V/2025 V/2025-26" at bounding box center [256, 70] width 51 height 13
select select "7730"
click at [231, 64] on select "ALN/2025-26 AL/2025-26 BKN/2025-26 BK/2025-26 V/2025 V/2025-26" at bounding box center [256, 70] width 51 height 13
type input "0368"
click at [108, 180] on select "Select Stylist Admin Ajay saroj Alan Arin Athan DR Prince Varde Lanthar Manager…" at bounding box center [99, 177] width 45 height 11
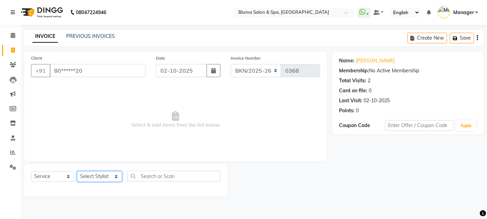
select select "59836"
click at [77, 172] on select "Select Stylist Admin Ajay saroj Alan Arin Athan DR Prince Varde Lanthar Manager…" at bounding box center [99, 177] width 45 height 11
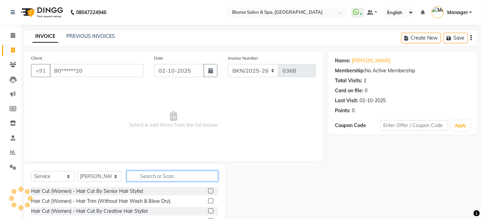
click at [156, 172] on input "text" at bounding box center [172, 176] width 91 height 11
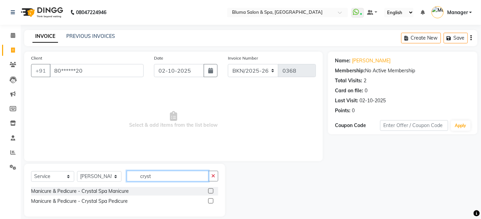
type input "cryst"
click at [212, 203] on label at bounding box center [210, 201] width 5 height 5
click at [212, 203] on input "checkbox" at bounding box center [210, 201] width 4 height 4
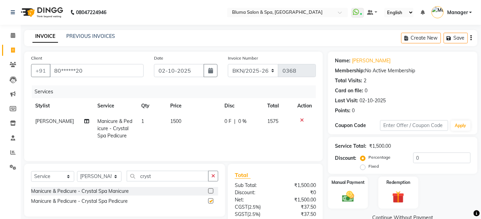
checkbox input "false"
click at [346, 167] on div "Discount: Percentage Fixed 0" at bounding box center [403, 162] width 136 height 19
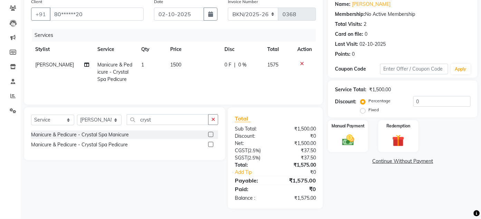
scroll to position [58, 0]
click at [347, 142] on img at bounding box center [348, 140] width 20 height 14
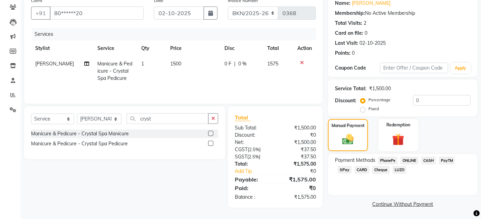
click at [427, 159] on span "CASH" at bounding box center [428, 161] width 15 height 8
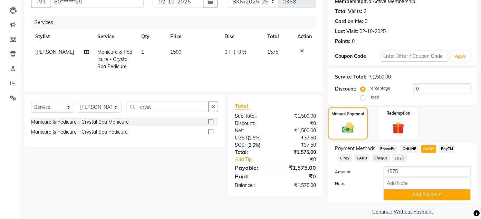
scroll to position [78, 0]
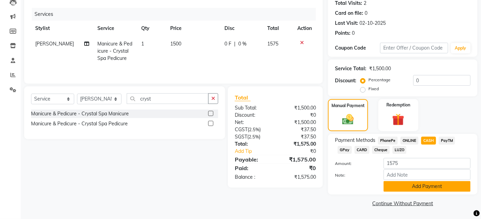
click at [423, 186] on button "Add Payment" at bounding box center [426, 187] width 87 height 11
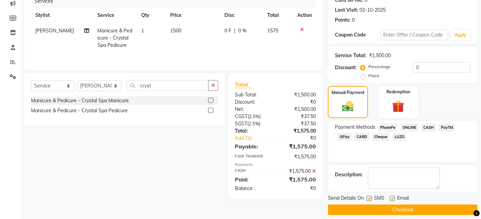
scroll to position [97, 0]
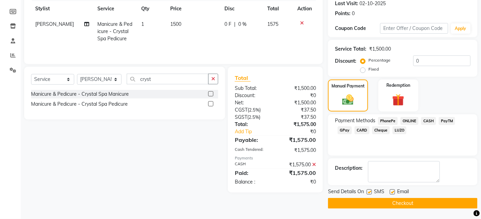
click at [410, 204] on button "Checkout" at bounding box center [402, 203] width 149 height 11
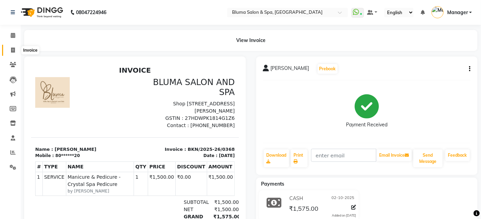
click at [9, 51] on span at bounding box center [13, 51] width 12 height 8
select select "3653"
select select "service"
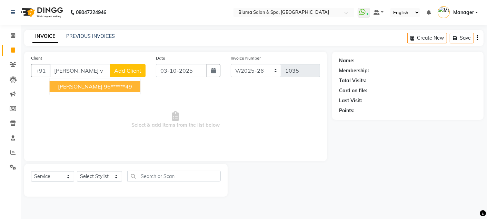
click at [104, 84] on ngb-highlight "96******49" at bounding box center [118, 86] width 28 height 7
type input "96******49"
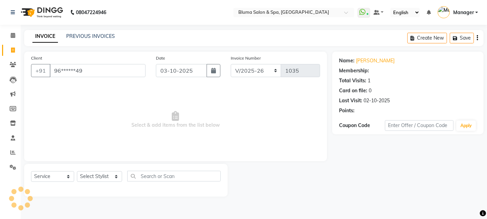
select select "1: Object"
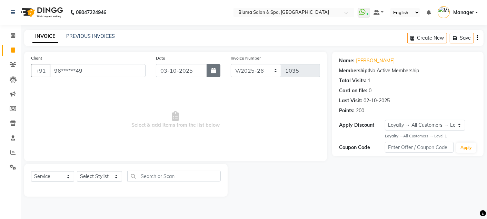
click at [212, 71] on icon "button" at bounding box center [213, 71] width 5 height 6
select select "10"
select select "2025"
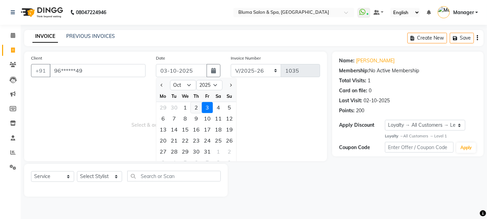
click at [197, 105] on div "2" at bounding box center [196, 107] width 11 height 11
type input "02-10-2025"
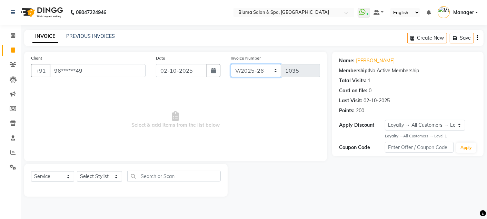
click at [272, 69] on select "ALN/2025-26 AL/2025-26 BKN/2025-26 BK/2025-26 V/2025 V/2025-26" at bounding box center [256, 70] width 51 height 13
select select "7729"
click at [231, 64] on select "ALN/2025-26 AL/2025-26 BKN/2025-26 BK/2025-26 V/2025 V/2025-26" at bounding box center [256, 70] width 51 height 13
type input "0291"
click at [109, 178] on select "Select Stylist Admin Ajay saroj Alan Arin Athan DR Prince Varde Lanthar Manager…" at bounding box center [99, 177] width 45 height 11
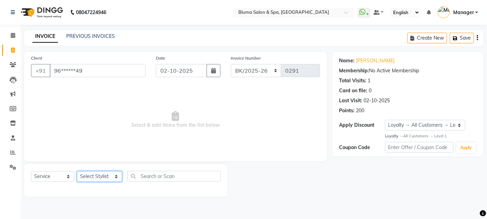
select select "17128"
click at [77, 172] on select "Select Stylist Admin Ajay saroj Alan Arin Athan DR Prince Varde Lanthar Manager…" at bounding box center [99, 177] width 45 height 11
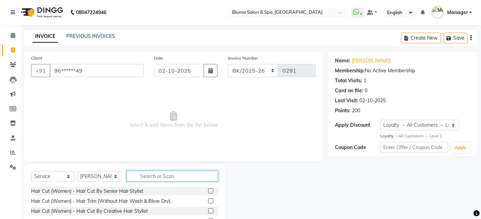
click at [176, 173] on input "text" at bounding box center [172, 176] width 91 height 11
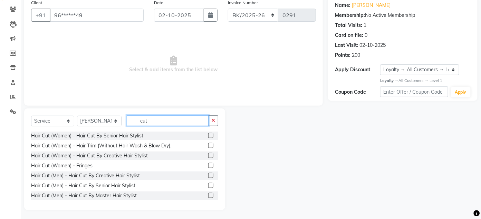
scroll to position [57, 0]
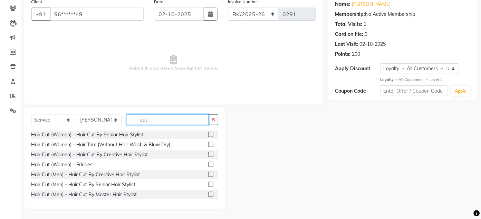
type input "cut"
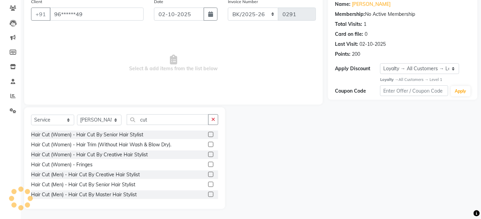
click at [208, 154] on label at bounding box center [210, 154] width 5 height 5
click at [208, 154] on input "checkbox" at bounding box center [210, 155] width 4 height 4
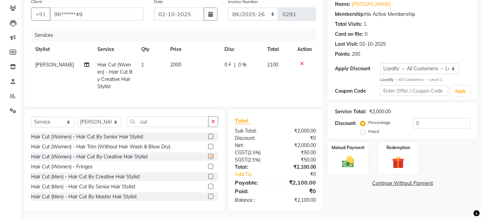
checkbox input "false"
click at [354, 158] on img at bounding box center [348, 162] width 20 height 14
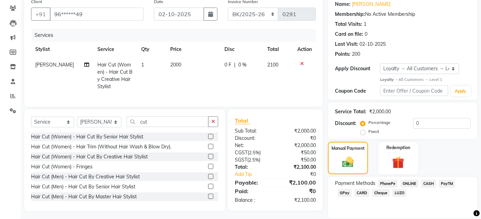
click at [426, 182] on span "CASH" at bounding box center [428, 184] width 15 height 8
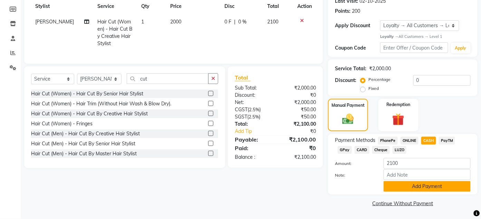
click at [420, 185] on button "Add Payment" at bounding box center [426, 187] width 87 height 11
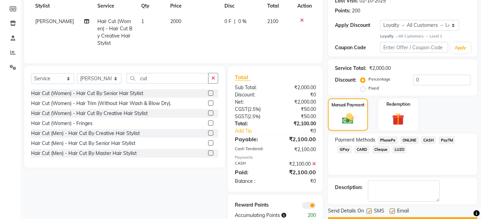
scroll to position [123, 0]
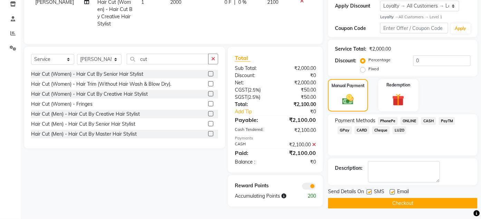
click at [413, 199] on button "Checkout" at bounding box center [402, 203] width 149 height 11
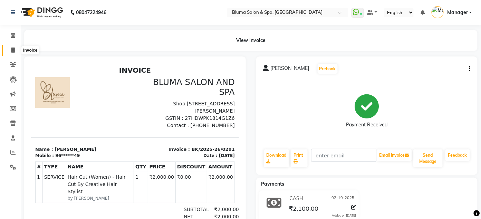
click at [12, 51] on icon at bounding box center [13, 50] width 4 height 5
select select "service"
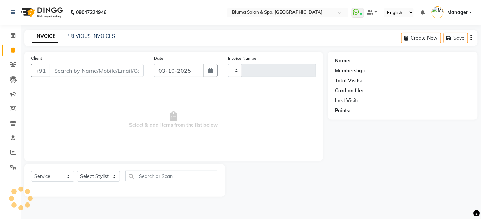
type input "1035"
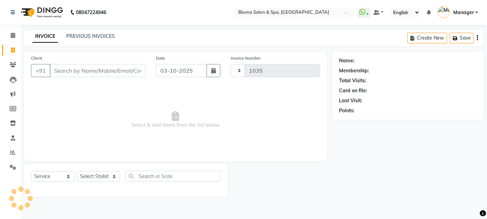
select select "3653"
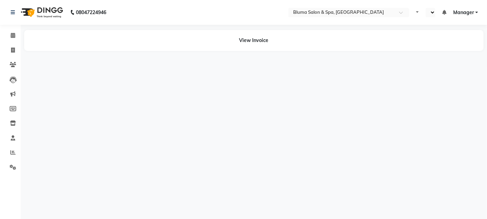
select select "en"
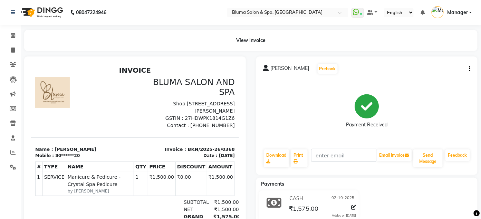
click at [469, 69] on icon "button" at bounding box center [469, 69] width 1 height 0
click at [441, 60] on div "Cancel Invoice" at bounding box center [435, 60] width 47 height 9
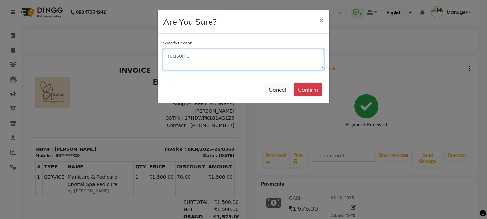
click at [302, 49] on textarea at bounding box center [243, 59] width 161 height 21
type textarea "made twice"
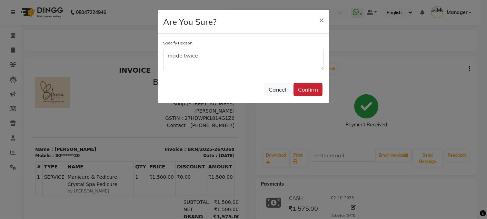
click at [315, 88] on button "Confirm" at bounding box center [308, 89] width 29 height 13
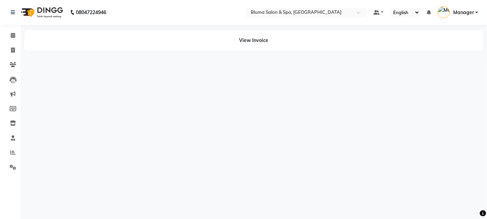
select select "en"
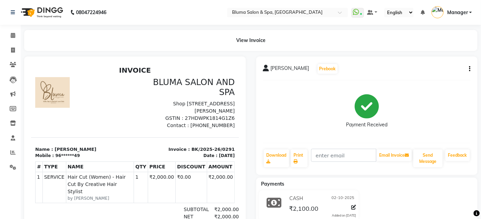
click at [468, 71] on button "button" at bounding box center [468, 69] width 4 height 7
click at [439, 59] on div "Cancel Invoice" at bounding box center [435, 60] width 47 height 9
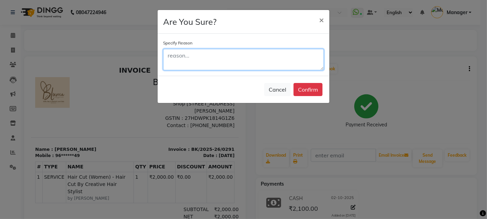
click at [313, 56] on textarea at bounding box center [243, 59] width 161 height 21
type textarea "made twice"
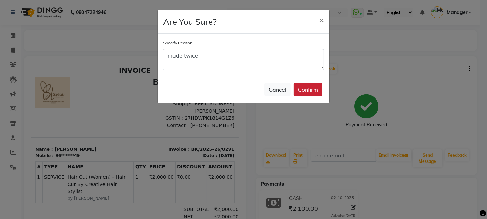
click at [313, 86] on button "Confirm" at bounding box center [308, 89] width 29 height 13
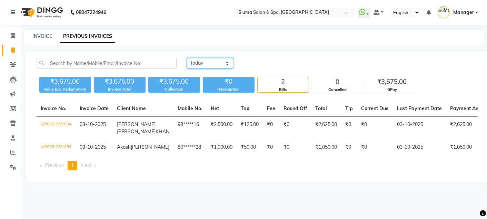
click at [211, 60] on select "[DATE] [DATE] Custom Range" at bounding box center [210, 63] width 46 height 11
select select "[DATE]"
click at [187, 58] on select "[DATE] [DATE] Custom Range" at bounding box center [210, 63] width 46 height 11
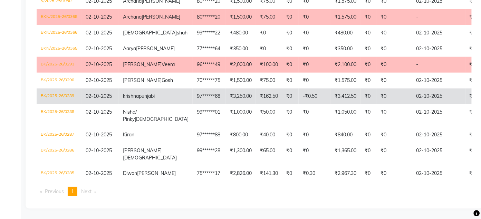
scroll to position [195, 0]
click at [256, 182] on td "₹141.30" at bounding box center [269, 174] width 26 height 16
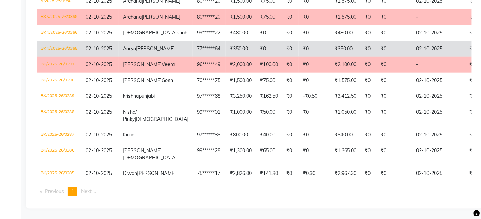
click at [193, 56] on td "77******64" at bounding box center [209, 49] width 33 height 16
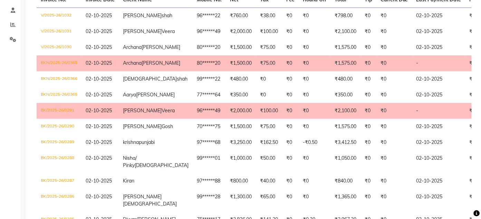
scroll to position [122, 0]
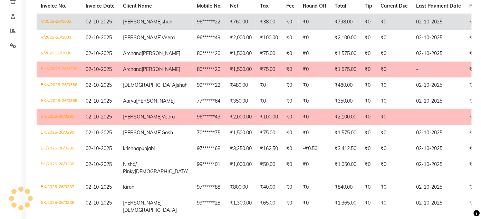
click at [256, 25] on td "₹38.00" at bounding box center [269, 22] width 26 height 16
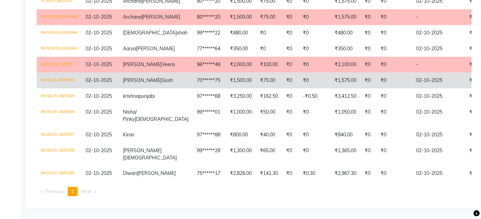
scroll to position [215, 0]
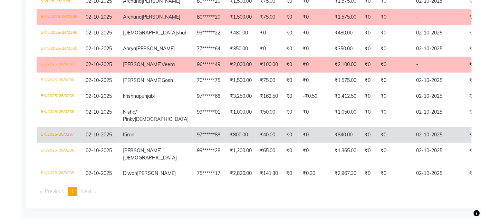
click at [193, 129] on td "97******88" at bounding box center [209, 135] width 33 height 16
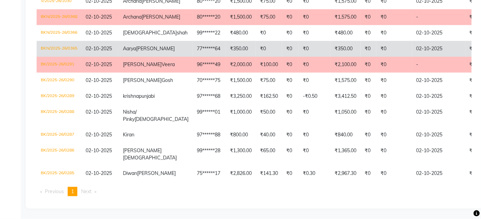
scroll to position [179, 0]
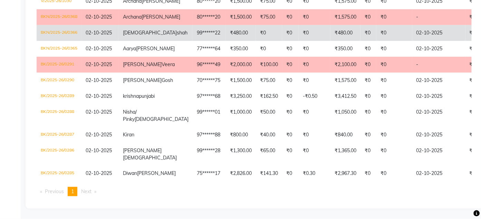
click at [226, 41] on td "₹480.00" at bounding box center [241, 33] width 30 height 16
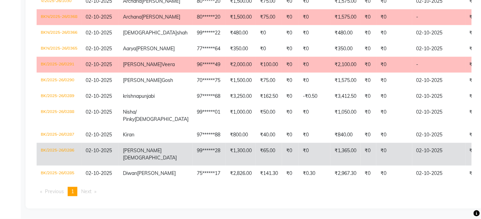
click at [360, 166] on td "₹0" at bounding box center [368, 154] width 16 height 23
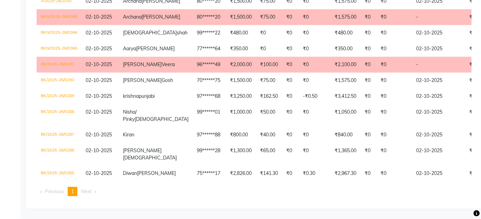
scroll to position [215, 0]
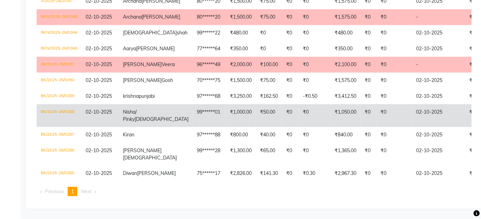
click at [193, 117] on td "99******01" at bounding box center [209, 116] width 33 height 23
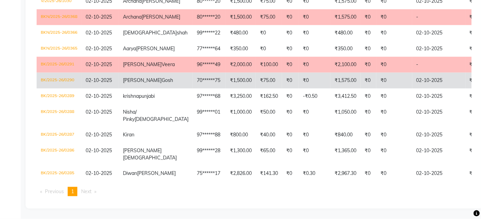
click at [226, 73] on td "₹1,500.00" at bounding box center [241, 81] width 30 height 16
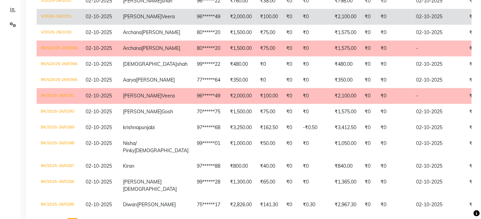
scroll to position [146, 0]
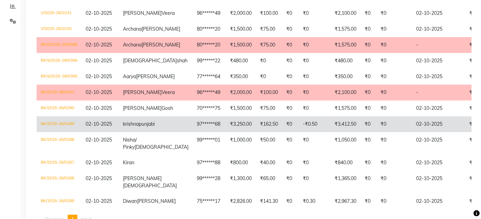
click at [226, 133] on td "₹3,250.00" at bounding box center [241, 125] width 30 height 16
click at [193, 133] on td "97******68" at bounding box center [209, 125] width 33 height 16
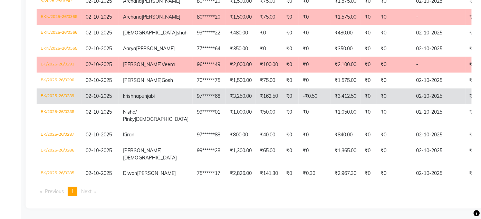
scroll to position [197, 0]
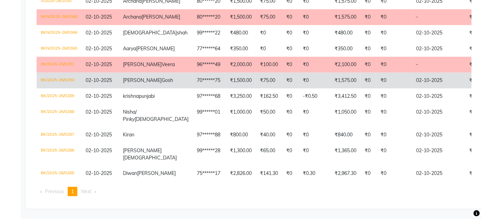
click at [193, 89] on td "70******75" at bounding box center [209, 81] width 33 height 16
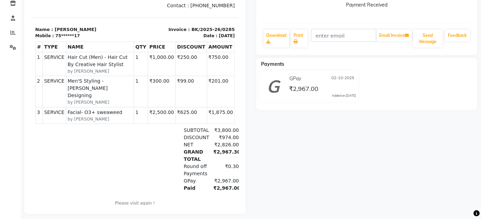
scroll to position [121, 0]
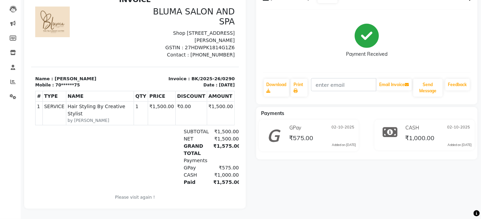
scroll to position [77, 0]
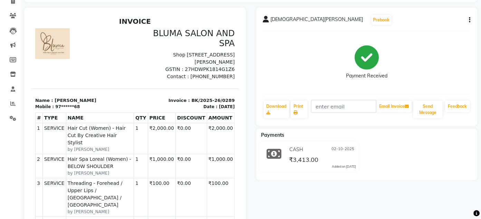
scroll to position [49, 0]
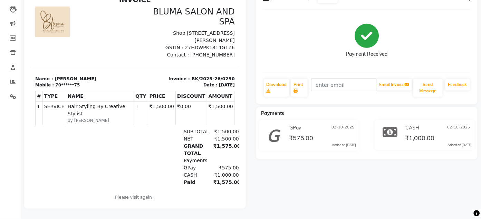
scroll to position [77, 0]
click at [15, 50] on icon at bounding box center [13, 52] width 6 height 5
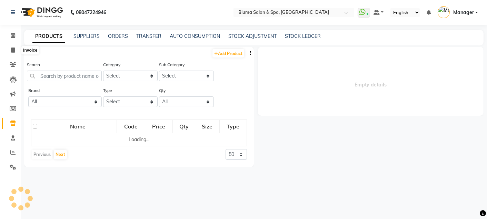
select select
